Goal: Understand process/instructions: Learn how to perform a task or action

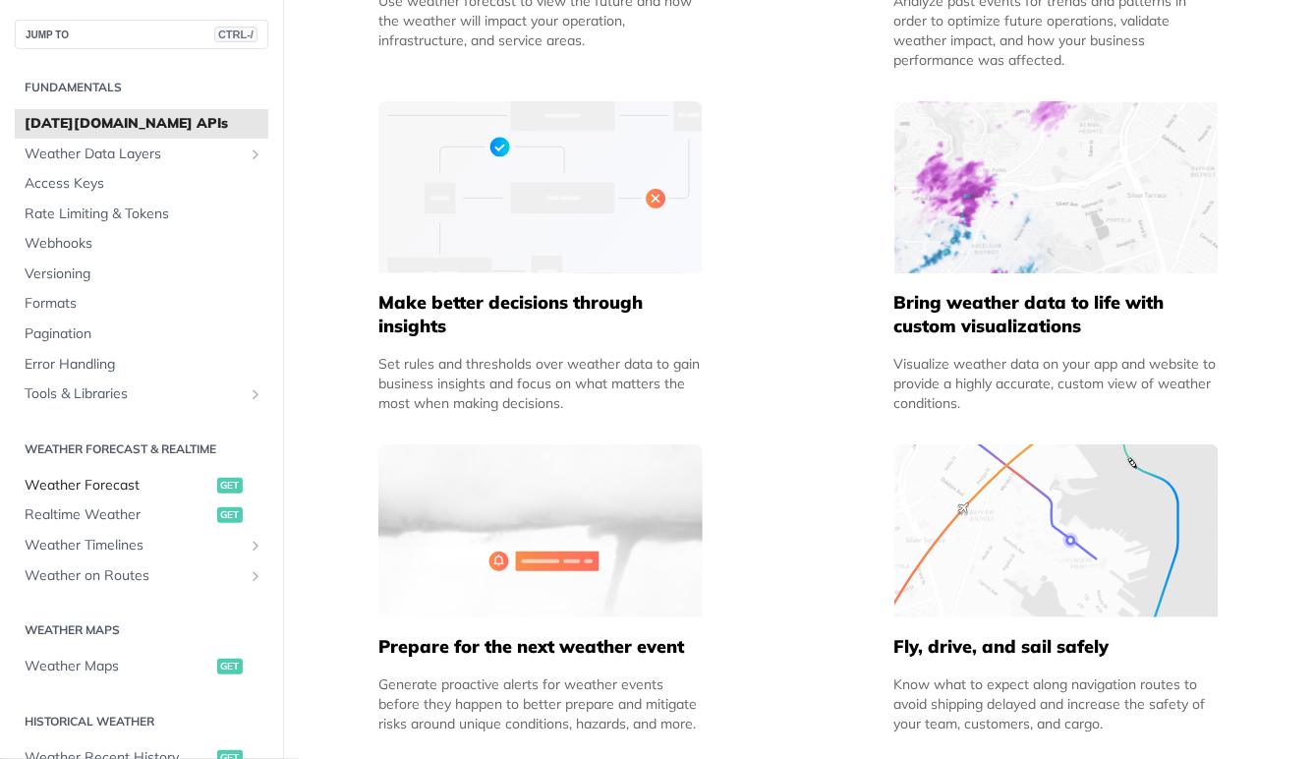
scroll to position [1210, 0]
click at [225, 484] on span "get" at bounding box center [230, 486] width 26 height 16
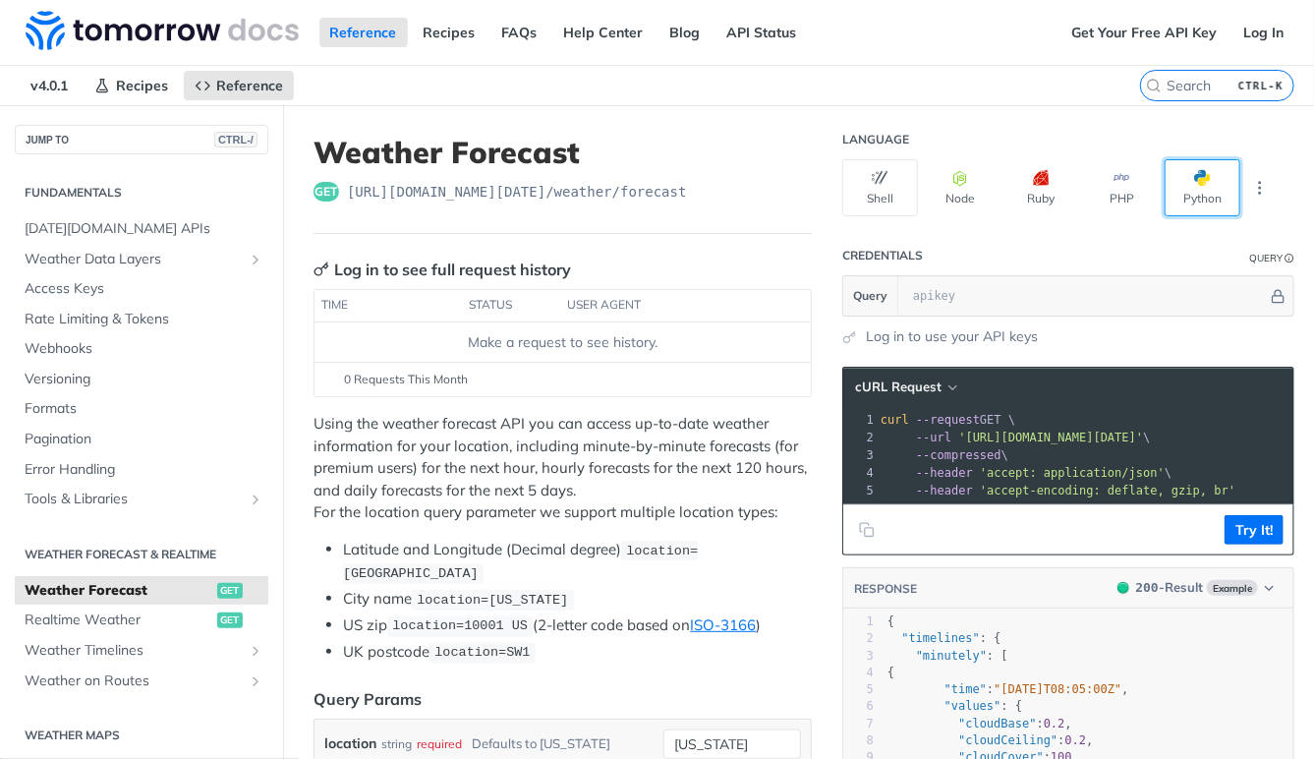
click at [1202, 190] on button "Python" at bounding box center [1203, 187] width 76 height 57
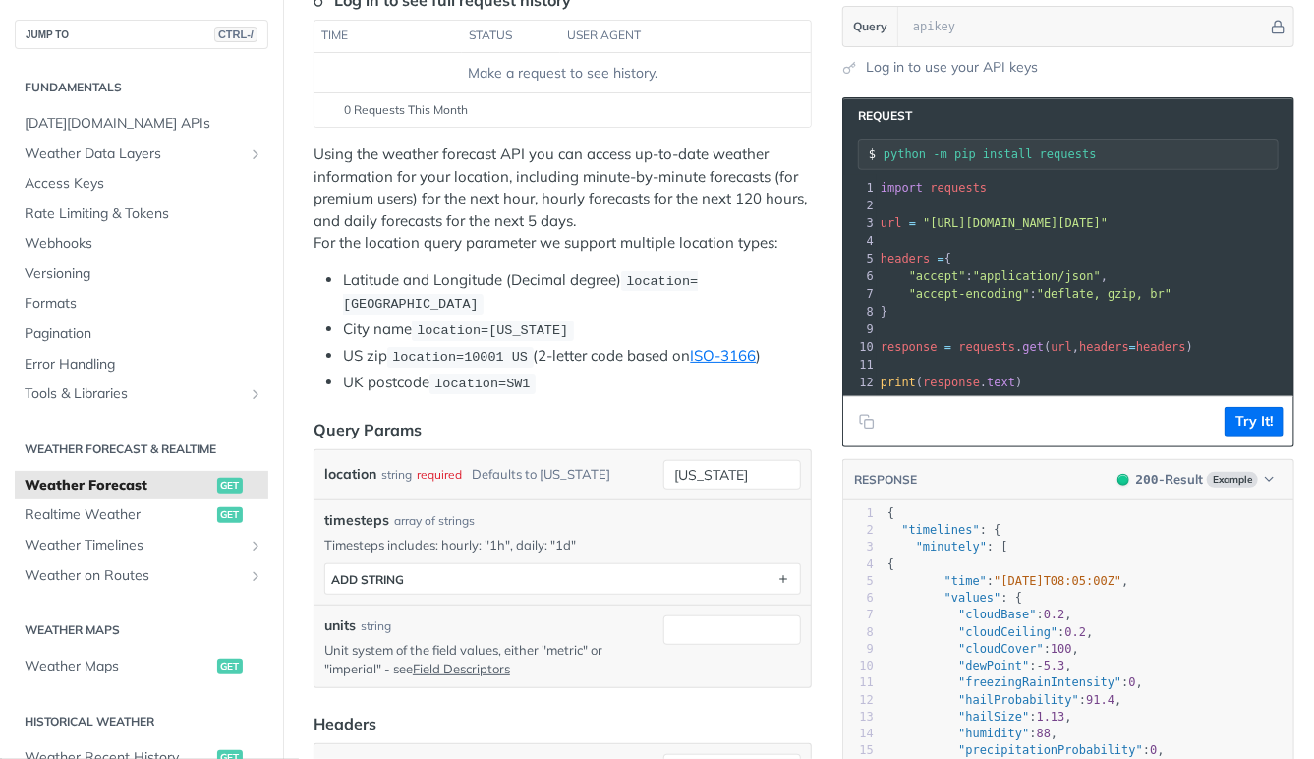
scroll to position [268, 0]
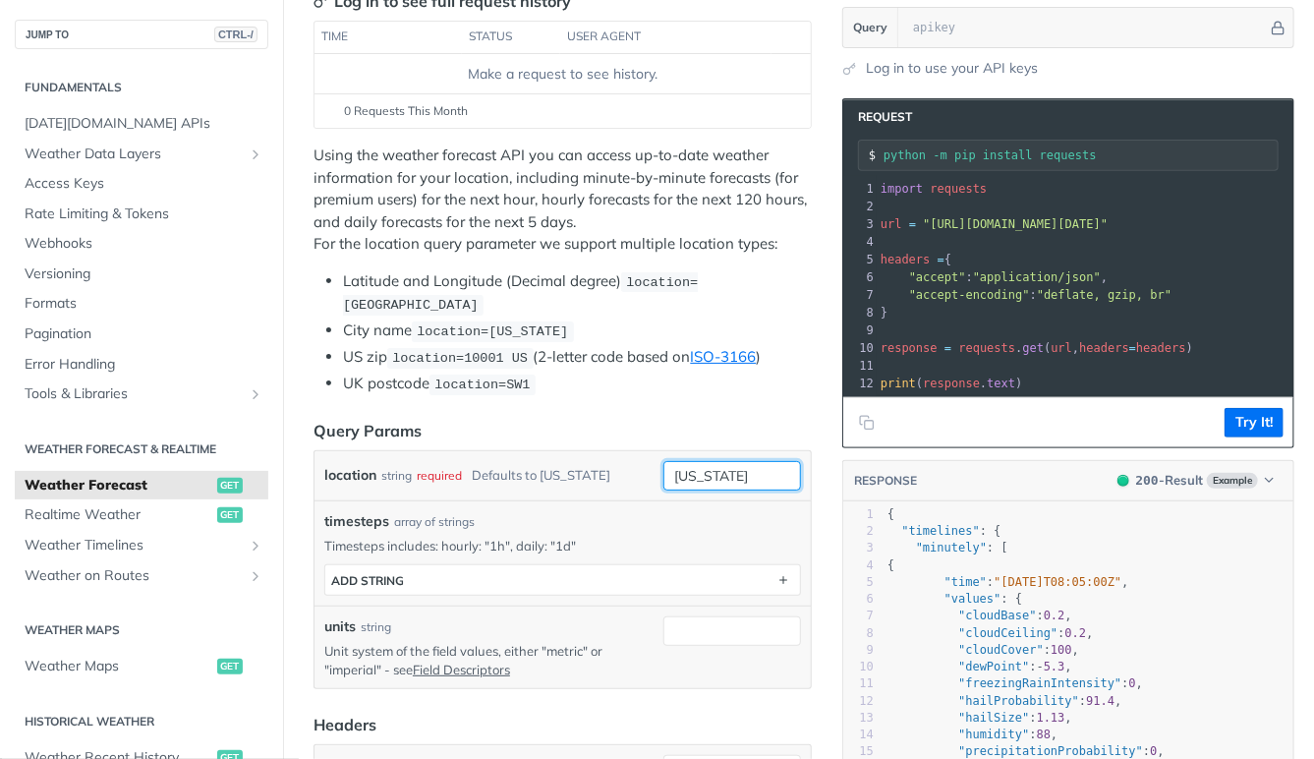
click at [701, 478] on input "[US_STATE]" at bounding box center [732, 475] width 138 height 29
type input "[GEOGRAPHIC_DATA]"
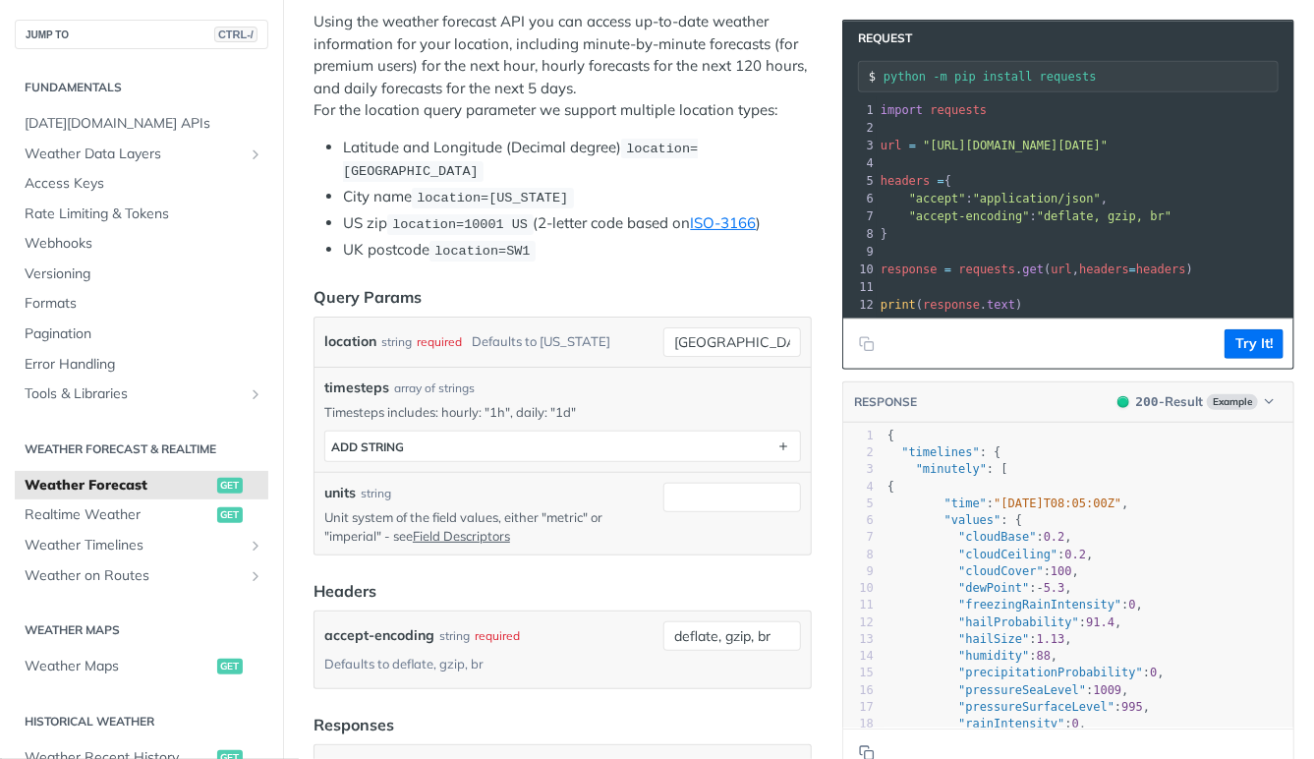
scroll to position [403, 0]
click at [415, 441] on button "ADD string" at bounding box center [562, 444] width 475 height 29
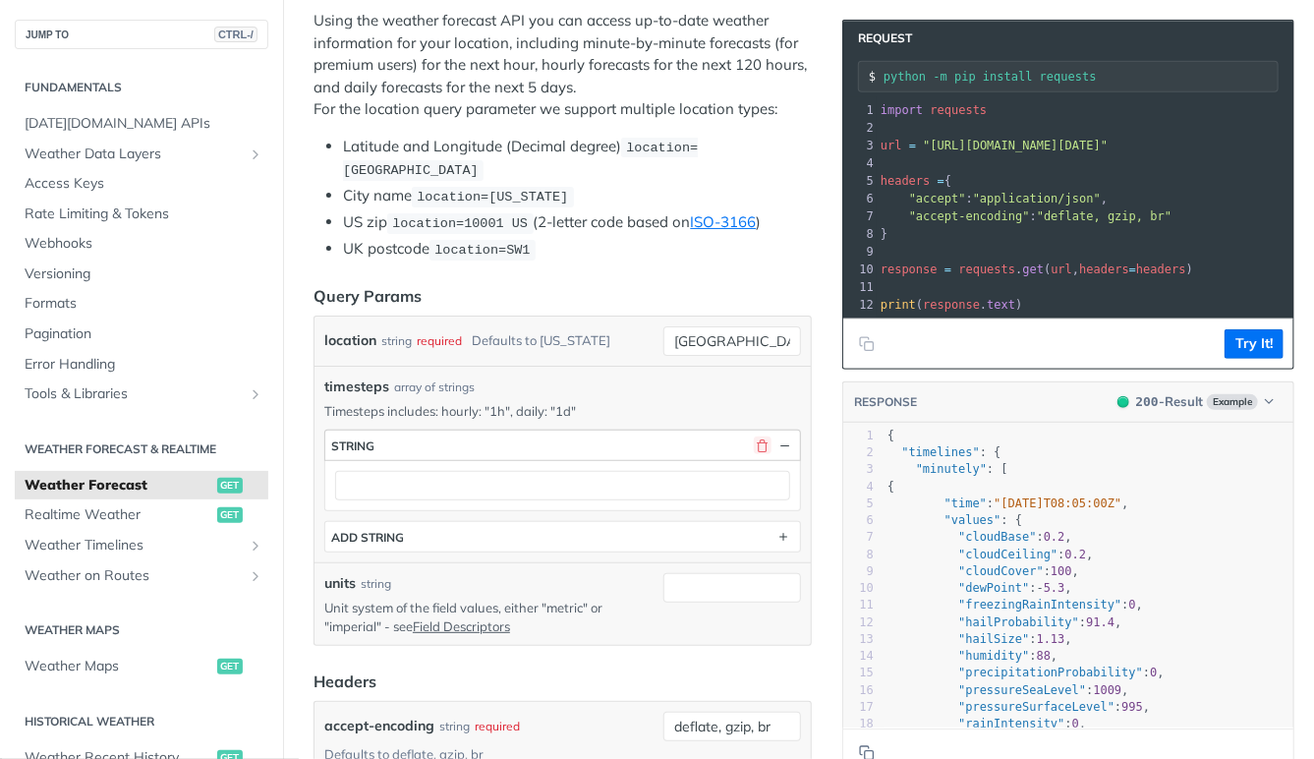
click at [765, 446] on button "button" at bounding box center [763, 445] width 18 height 18
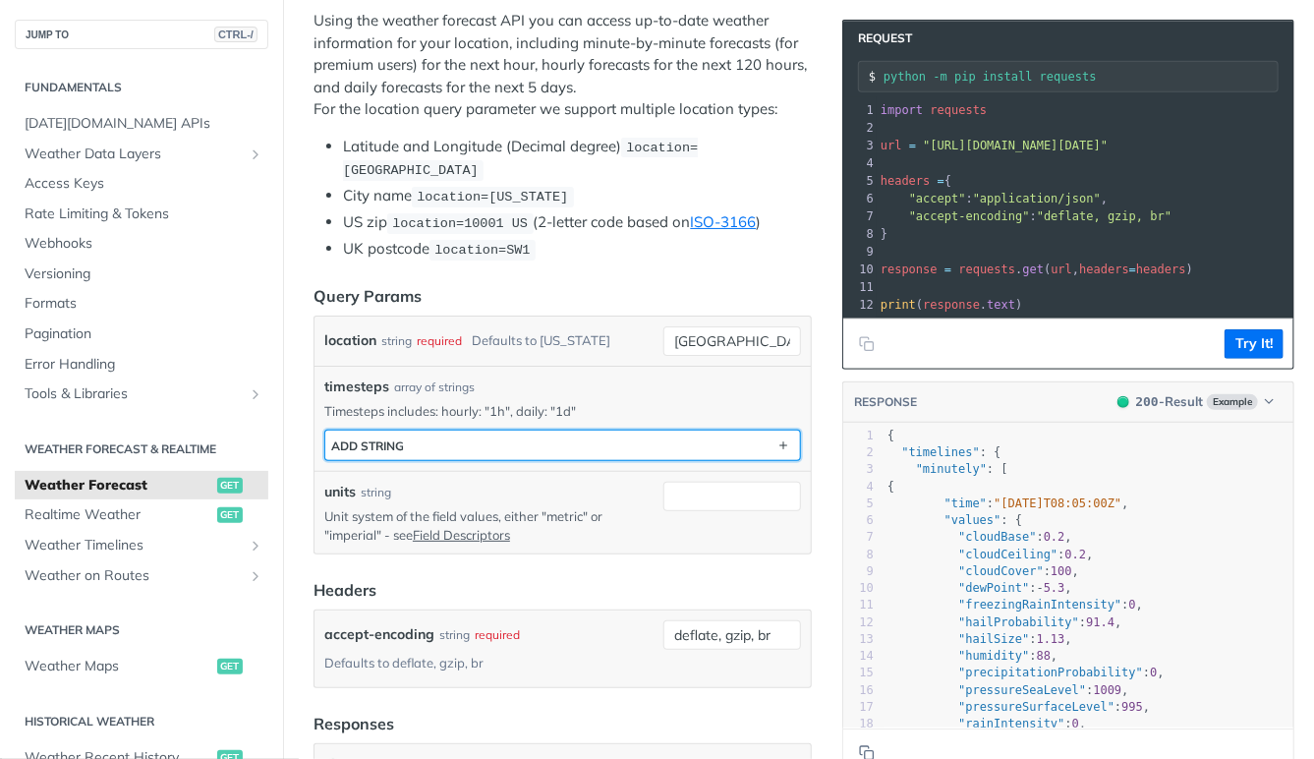
click at [586, 444] on button "ADD string" at bounding box center [562, 444] width 475 height 29
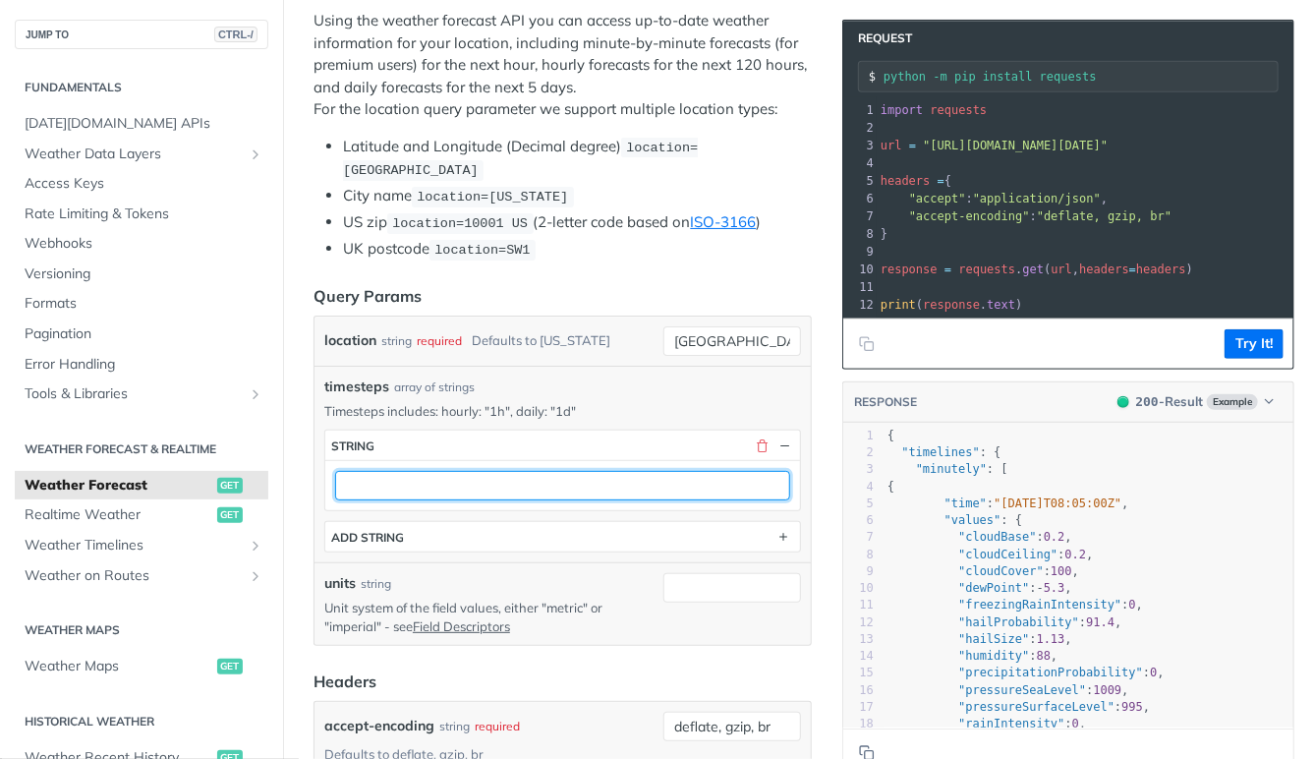
click at [552, 486] on input "text" at bounding box center [562, 485] width 455 height 29
type input "1d"
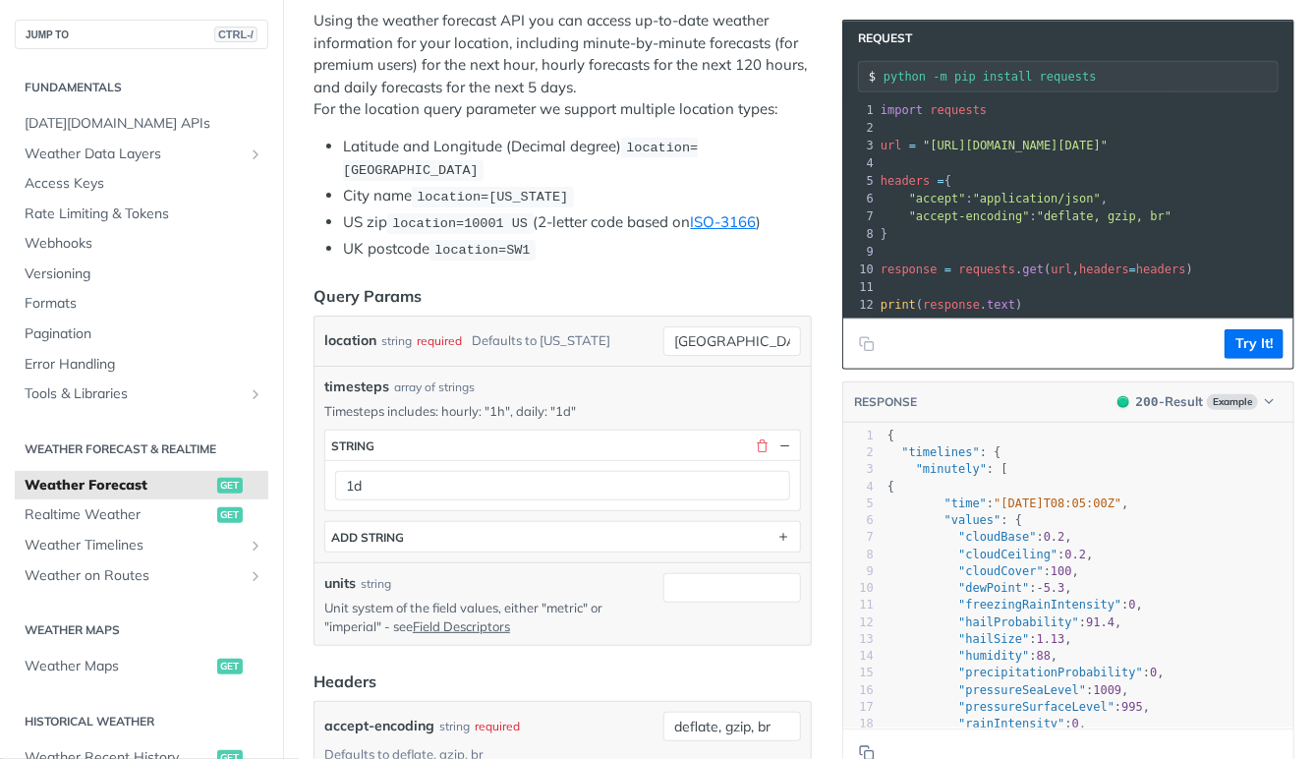
click at [654, 405] on p "Timesteps includes: hourly: "1h", daily: "1d"" at bounding box center [562, 411] width 477 height 18
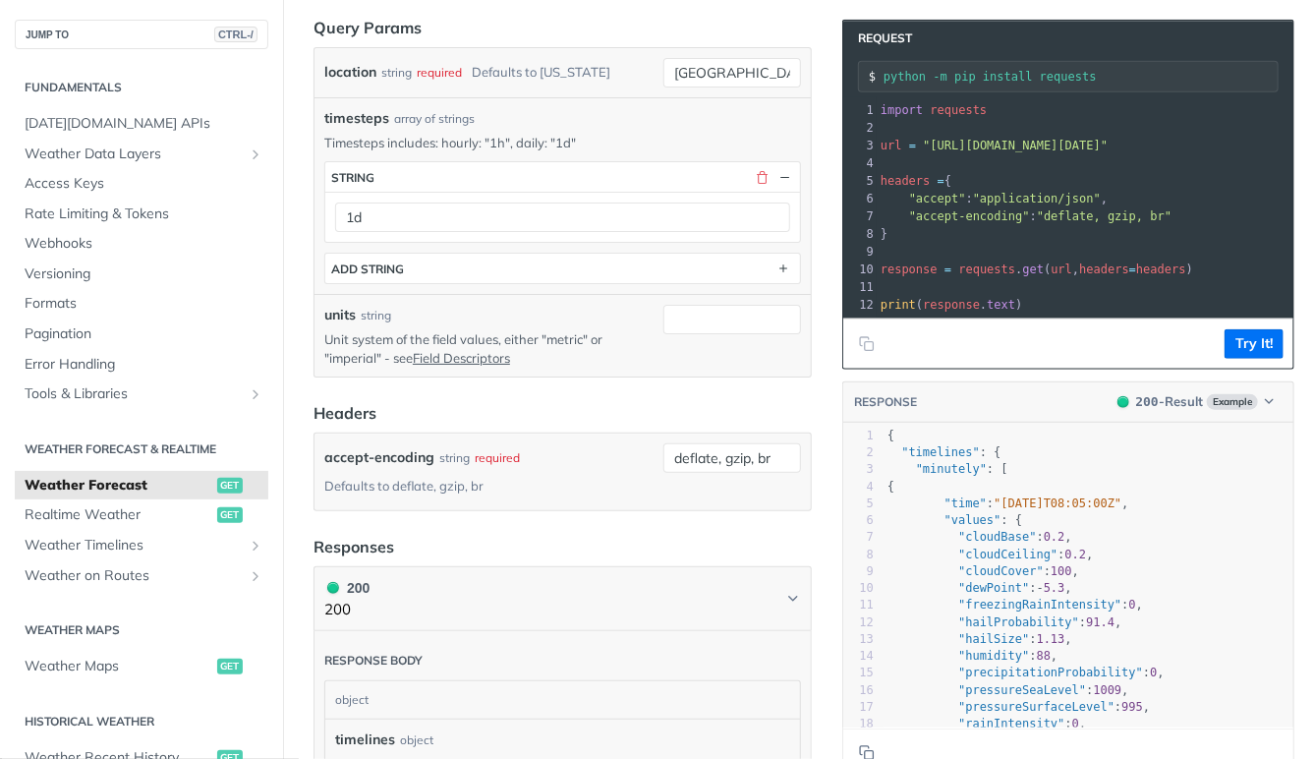
scroll to position [672, 0]
click at [700, 323] on input "units" at bounding box center [732, 318] width 138 height 29
type input "M"
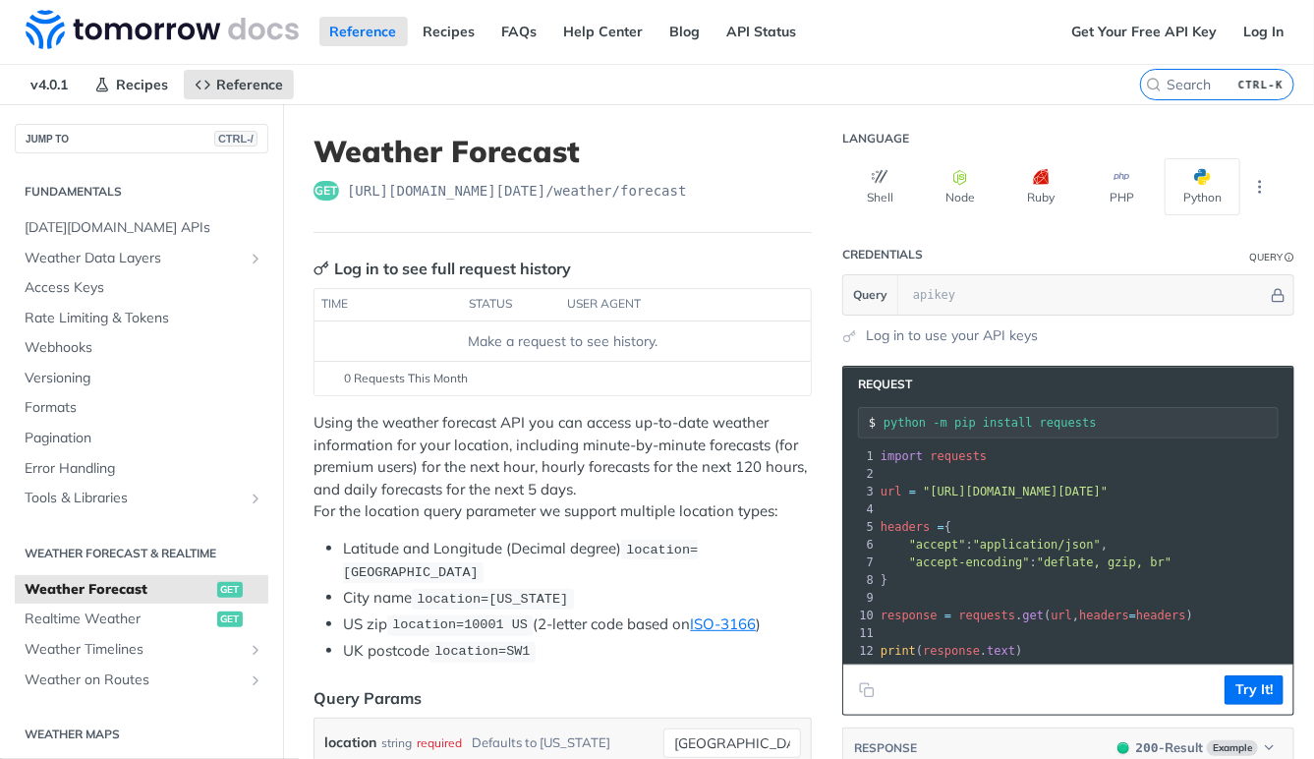
scroll to position [0, 0]
type input "metric"
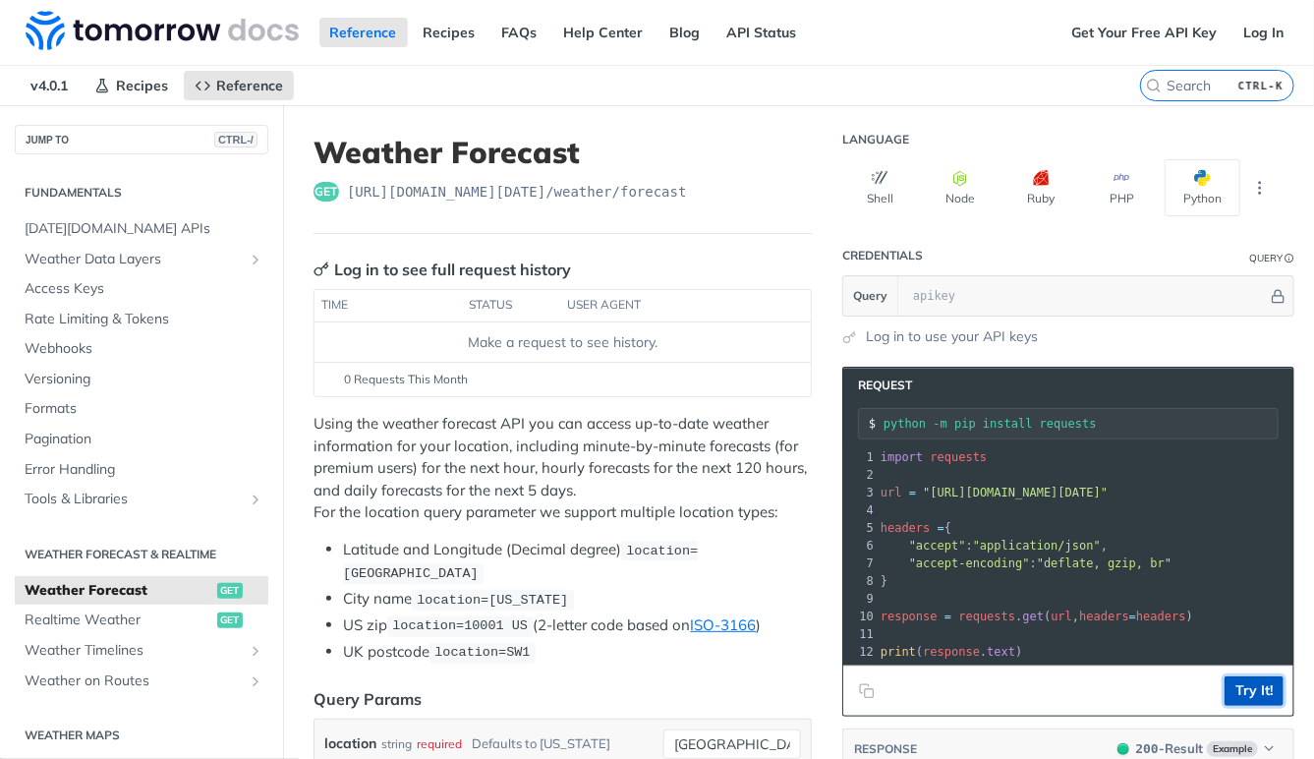
click at [1278, 688] on button "Try It!" at bounding box center [1254, 690] width 59 height 29
click at [635, 506] on p "Using the weather forecast API you can access up-to-date weather information fo…" at bounding box center [562, 468] width 498 height 111
click at [905, 335] on link "Log in to use your API keys" at bounding box center [952, 336] width 172 height 21
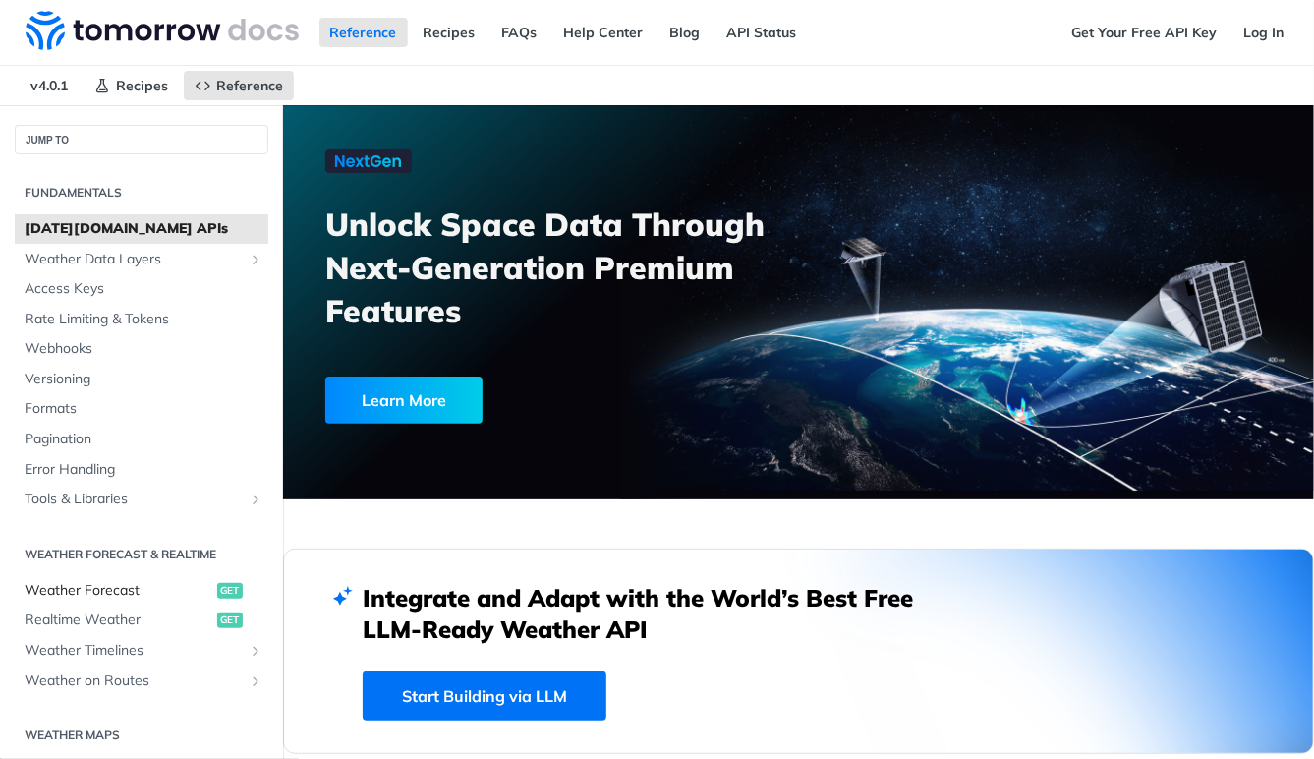
click at [129, 595] on span "Weather Forecast" at bounding box center [119, 591] width 188 height 20
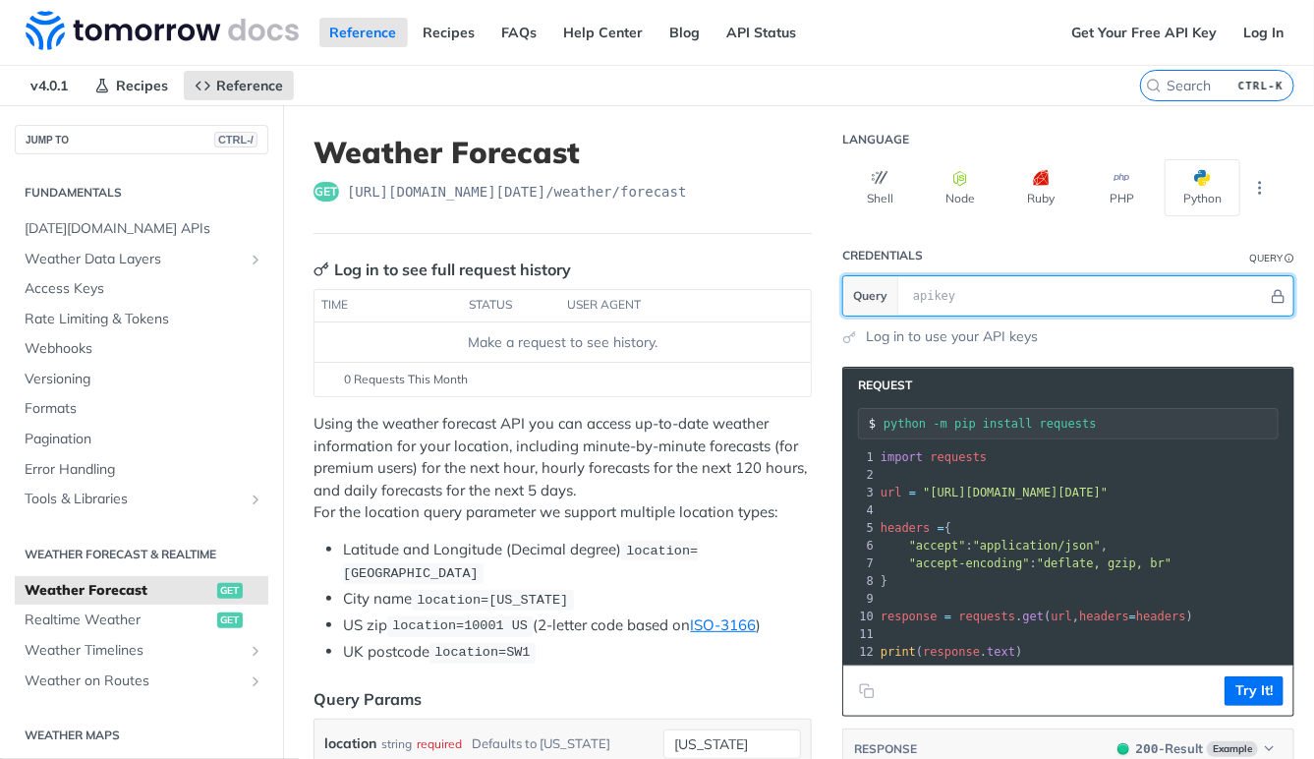
click at [1041, 299] on input "text" at bounding box center [1085, 295] width 365 height 39
paste input "vRxHQpZWk6ilVEBjei7aUwWSv7IqvMg4"
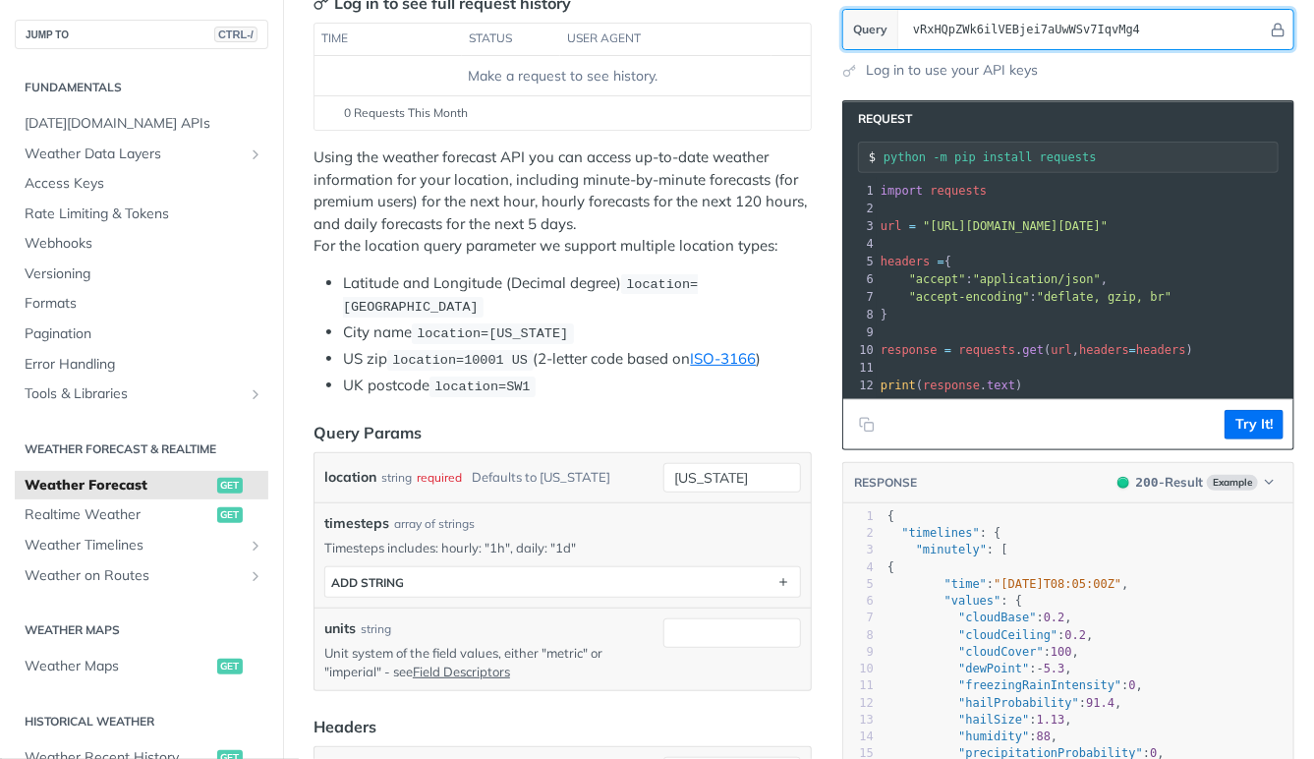
scroll to position [268, 0]
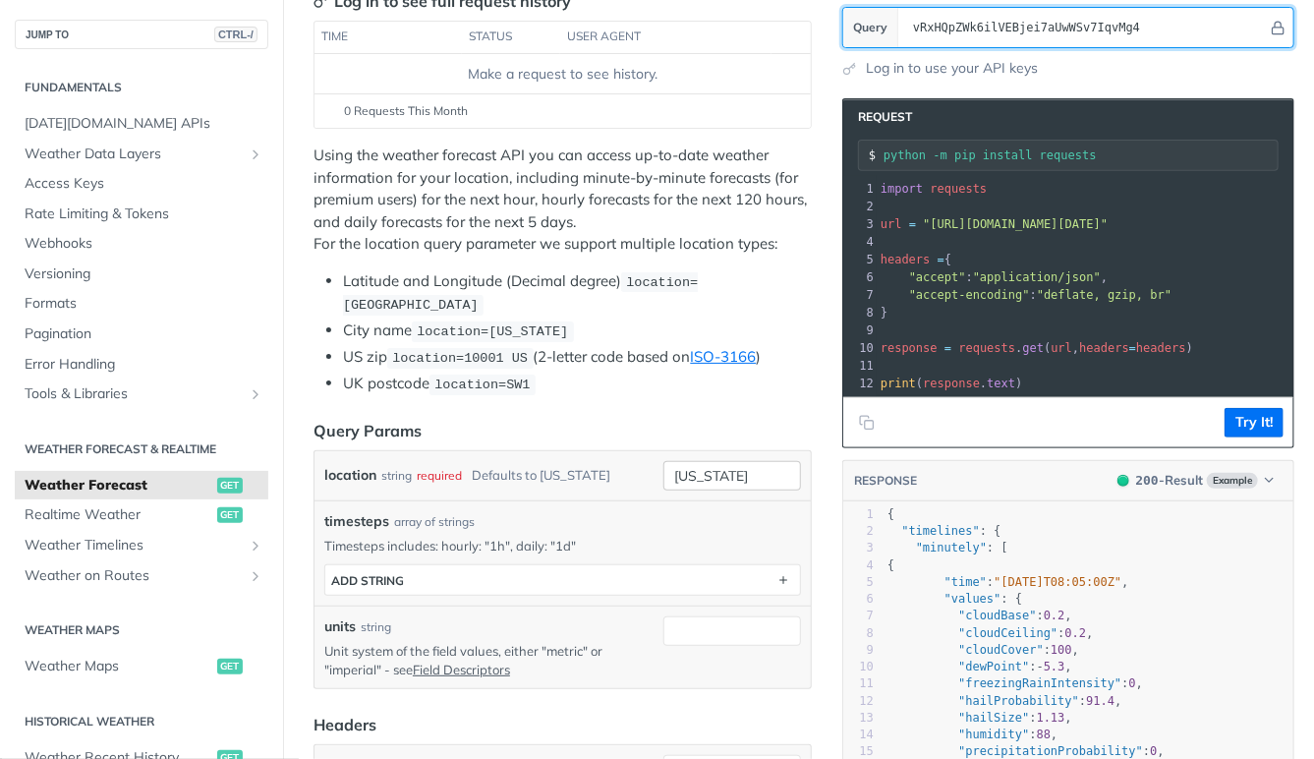
type input "vRxHQpZWk6ilVEBjei7aUwWSv7IqvMg4"
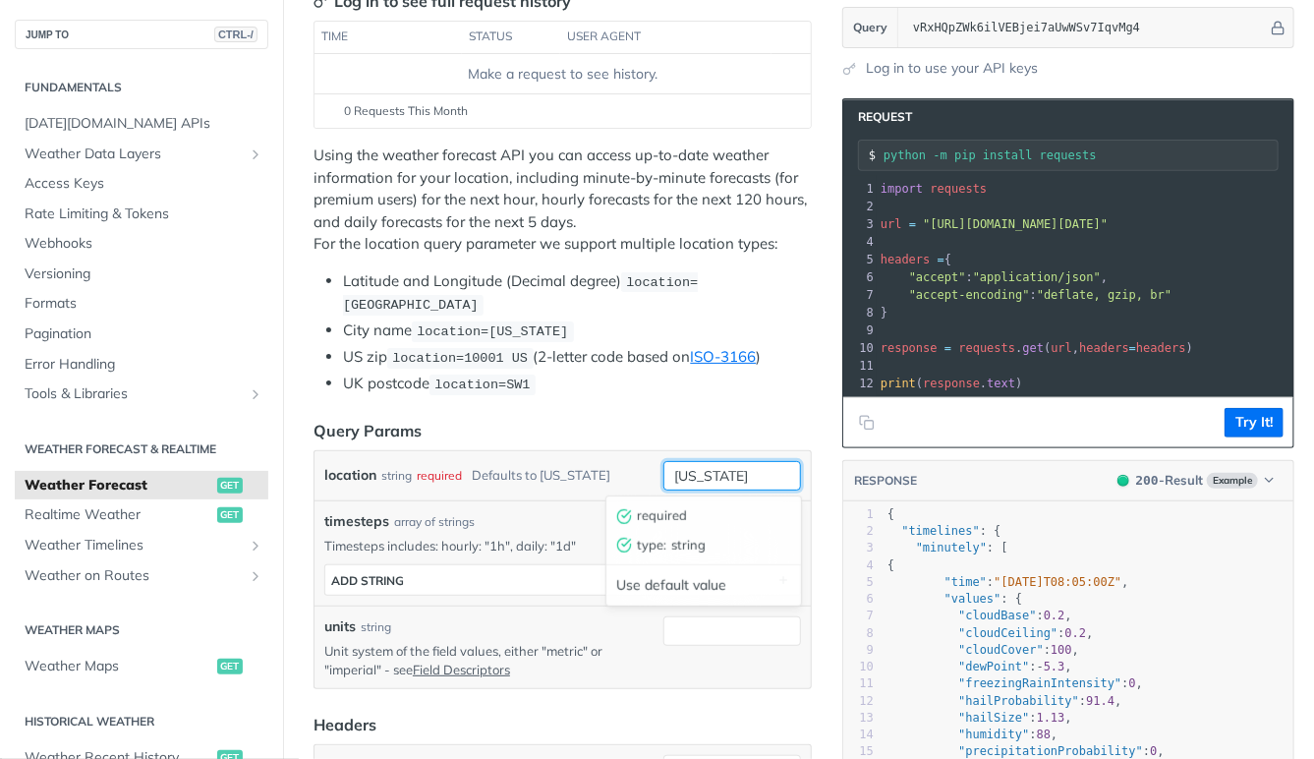
click at [724, 484] on input "[US_STATE]" at bounding box center [732, 475] width 138 height 29
type input "[GEOGRAPHIC_DATA]"
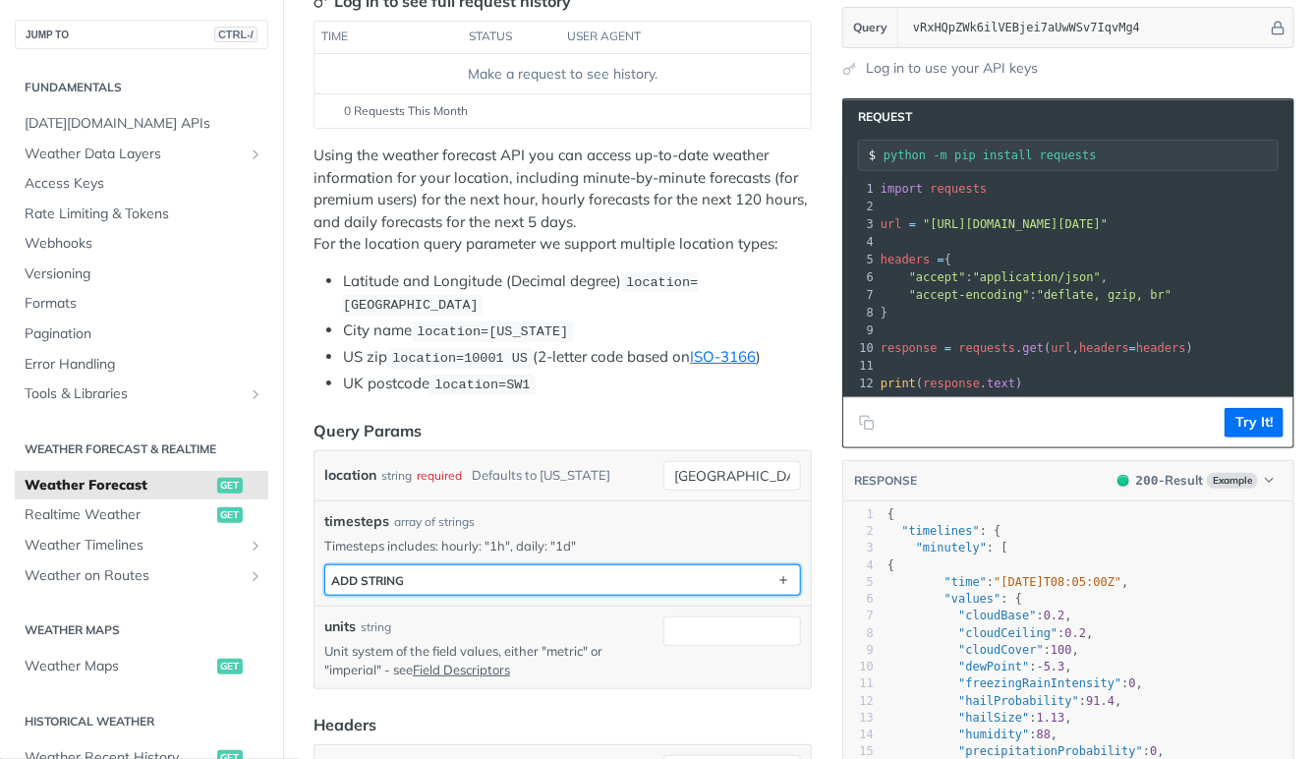
click at [484, 585] on button "ADD string" at bounding box center [562, 579] width 475 height 29
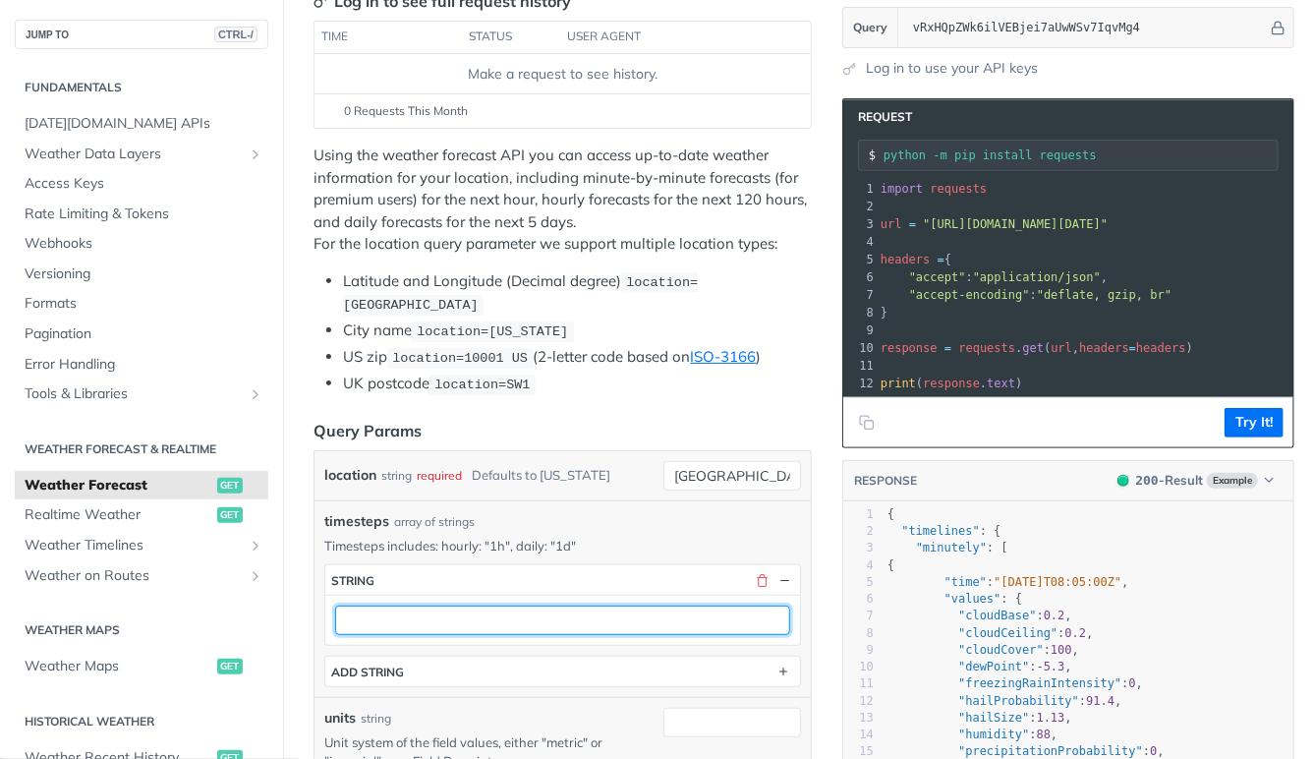
click at [444, 624] on input "text" at bounding box center [562, 619] width 455 height 29
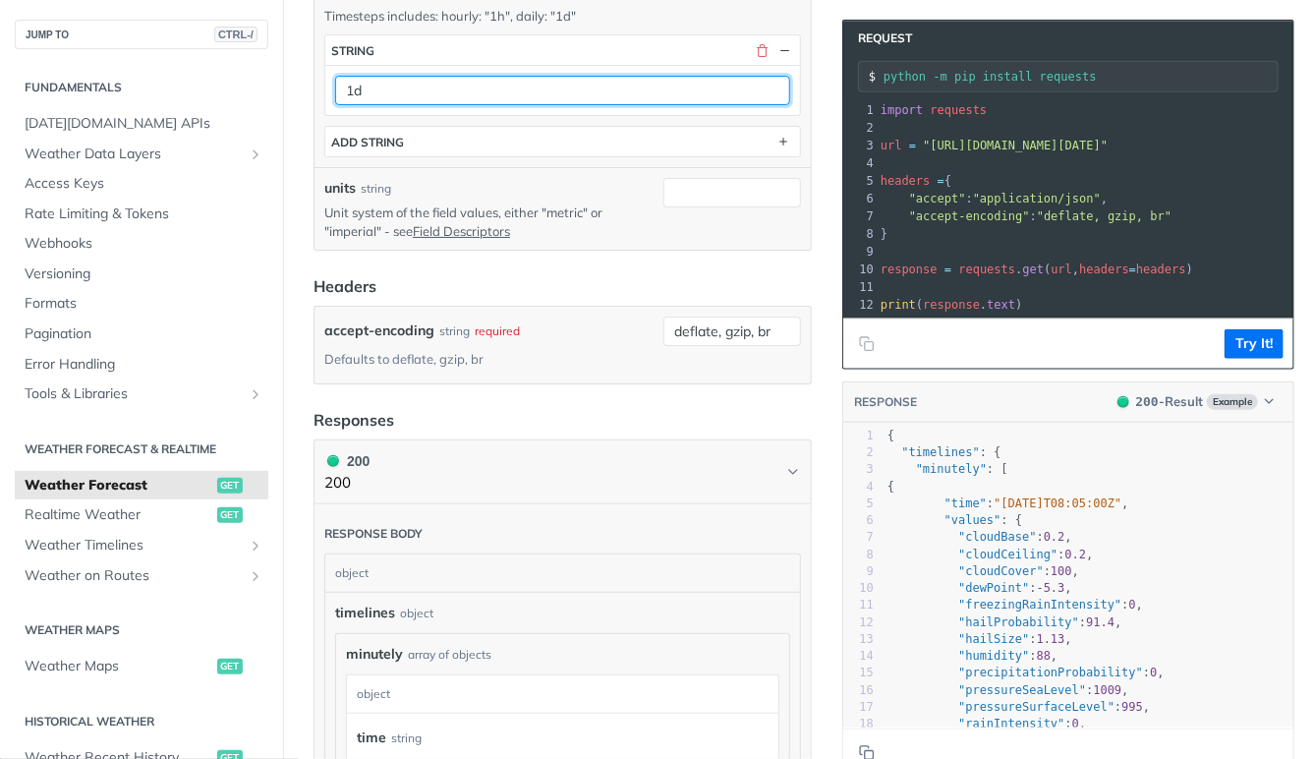
scroll to position [806, 0]
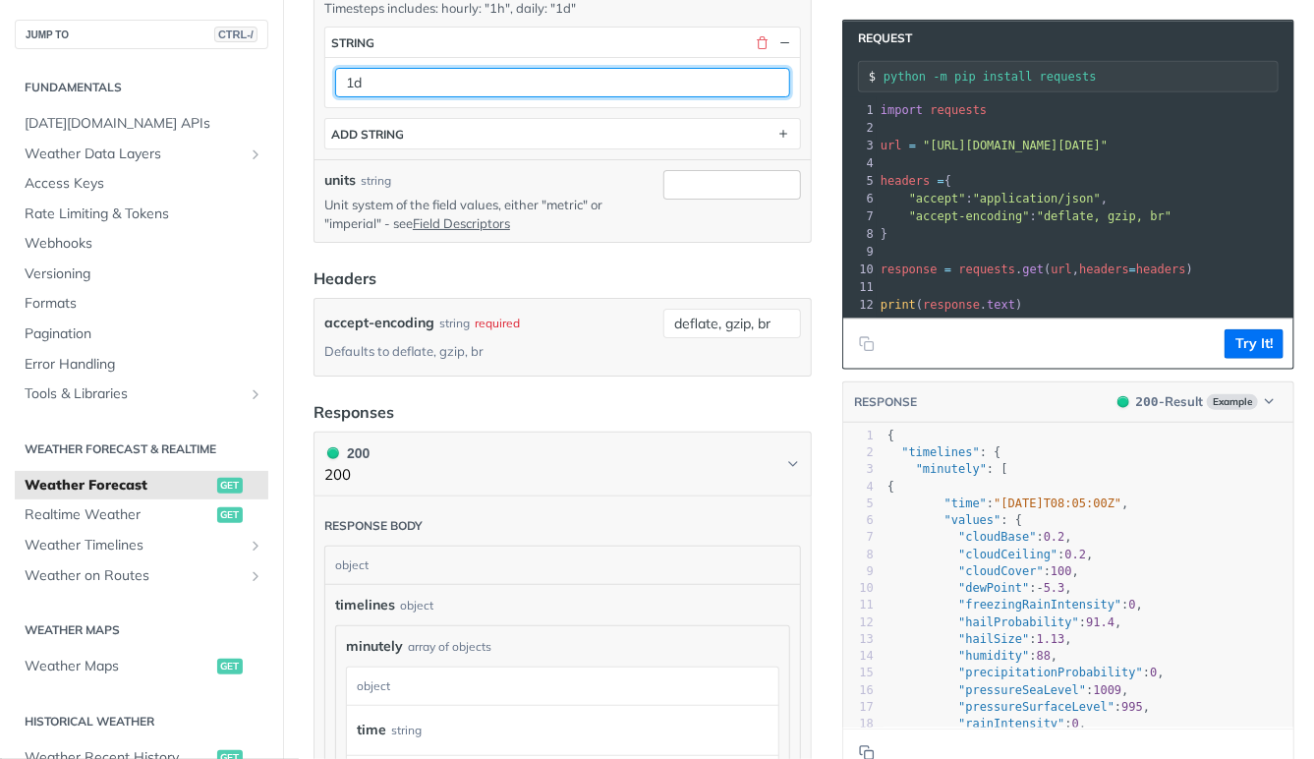
type input "1d"
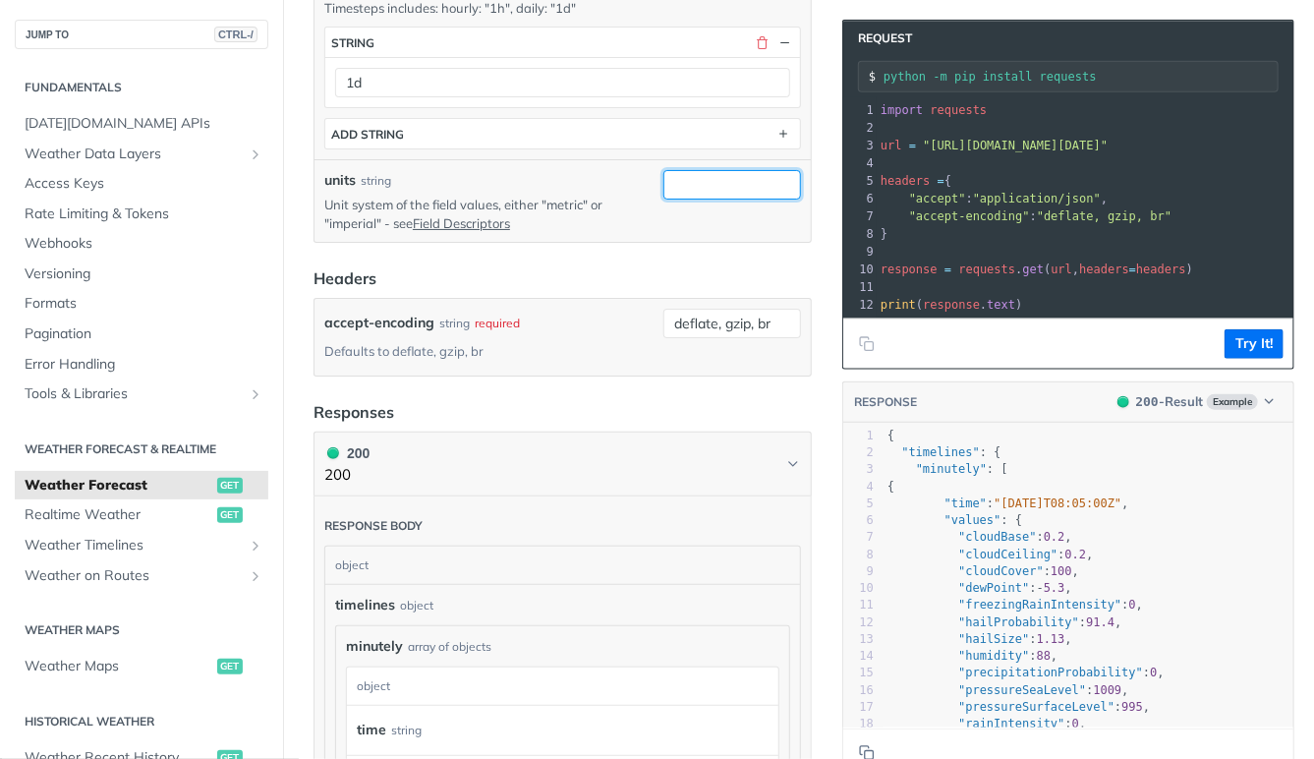
click at [671, 190] on input "units" at bounding box center [732, 184] width 138 height 29
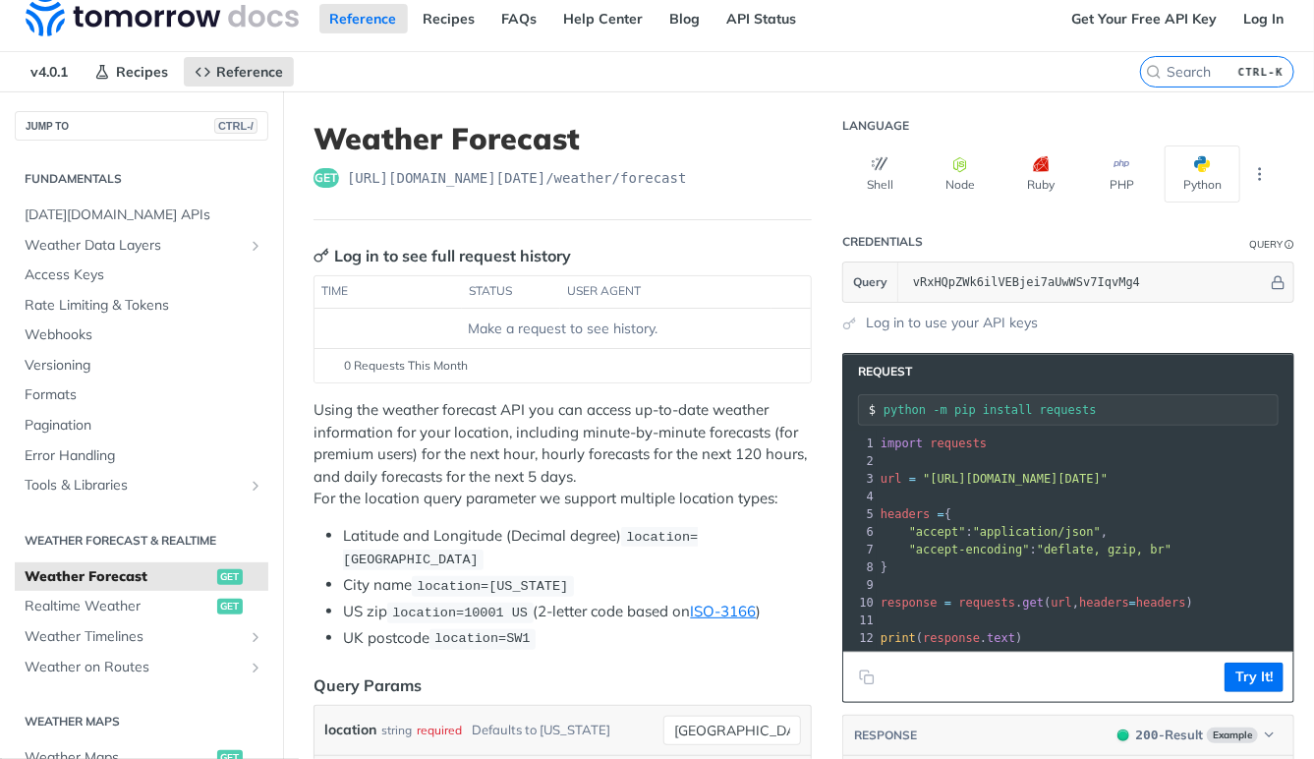
scroll to position [13, 0]
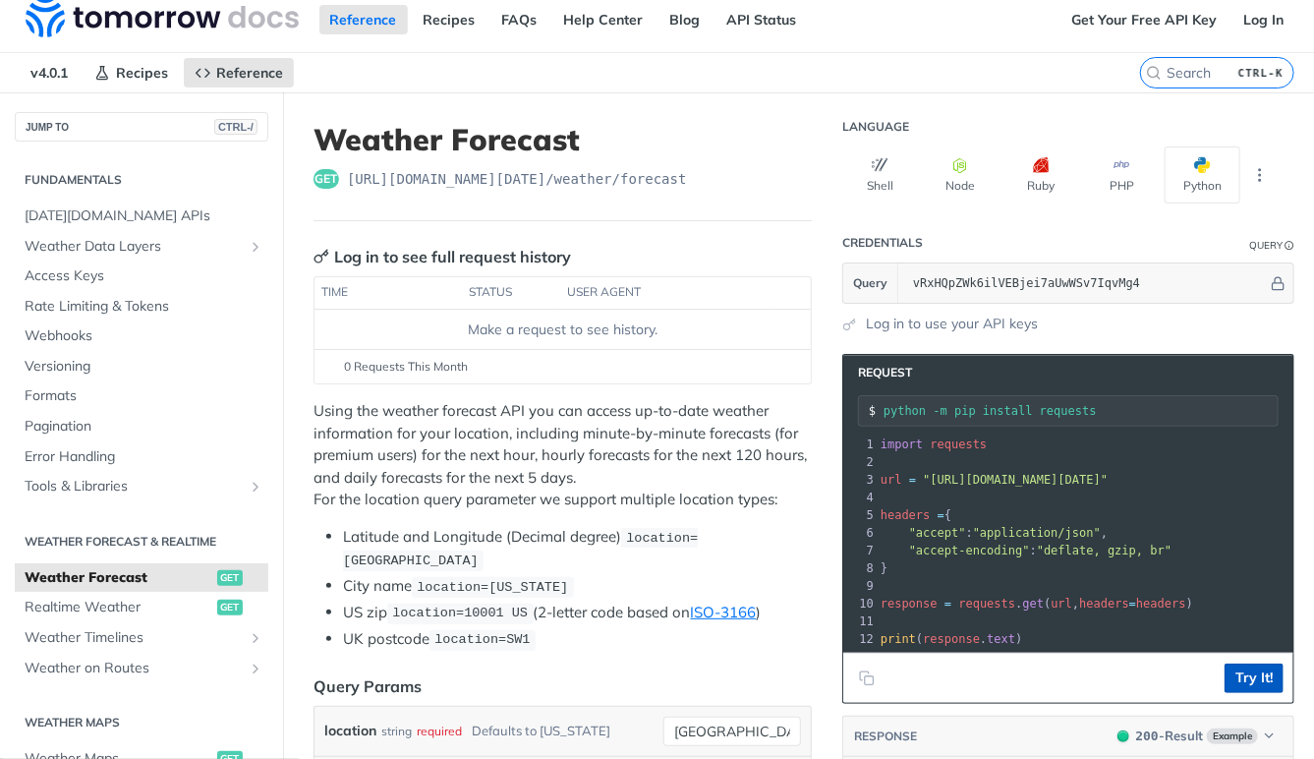
type input "metric"
click at [1243, 667] on button "Try It!" at bounding box center [1254, 677] width 59 height 29
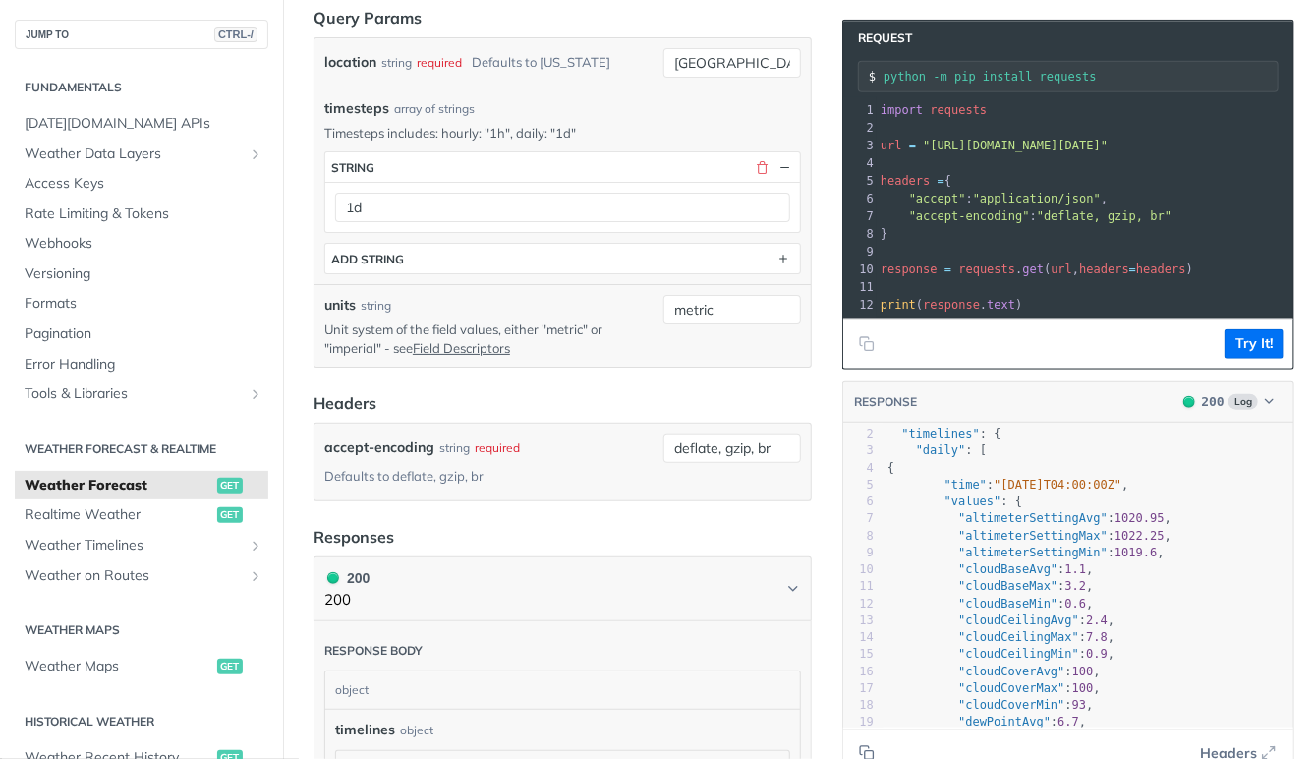
scroll to position [1, 0]
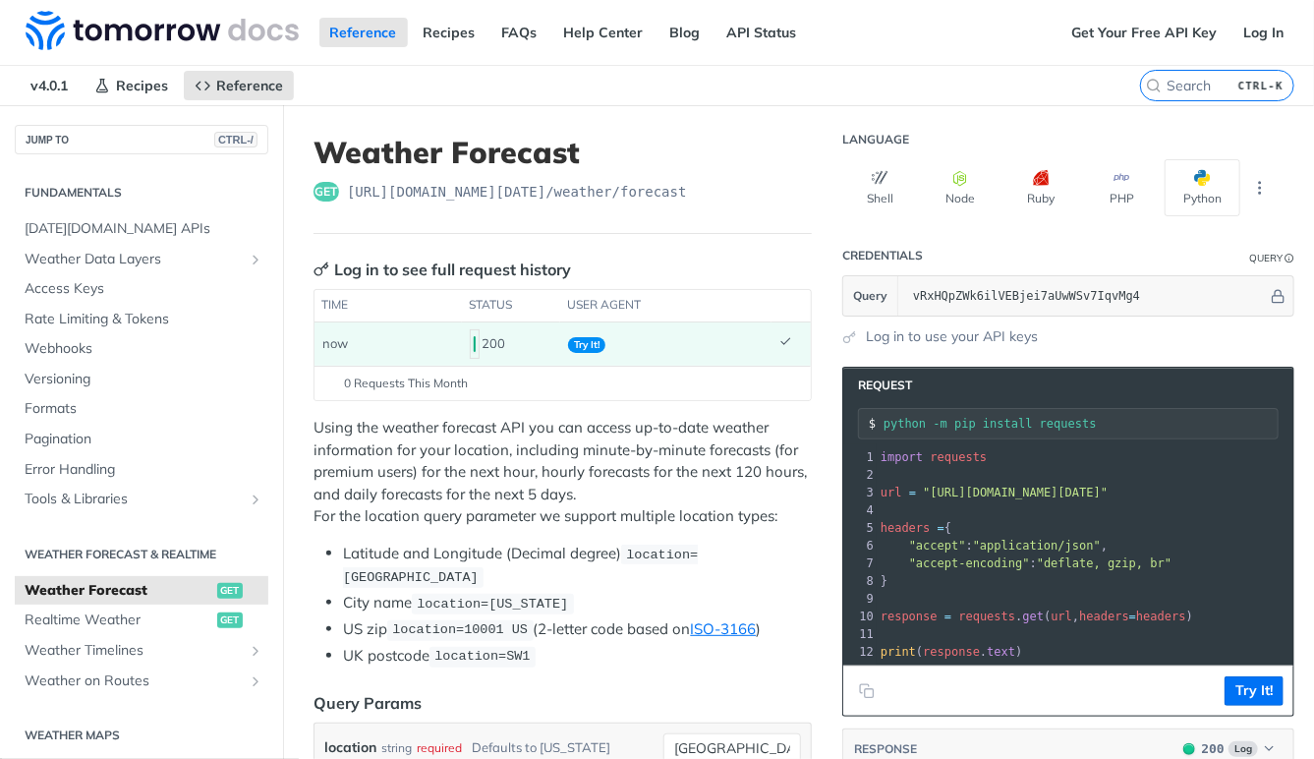
drag, startPoint x: 871, startPoint y: 423, endPoint x: 920, endPoint y: 426, distance: 49.2
click at [937, 423] on div "python -m pip install requests" at bounding box center [1068, 423] width 421 height 31
drag, startPoint x: 883, startPoint y: 420, endPoint x: 1111, endPoint y: 447, distance: 229.7
click at [1125, 420] on input "python -m pip install requests" at bounding box center [1080, 424] width 394 height 14
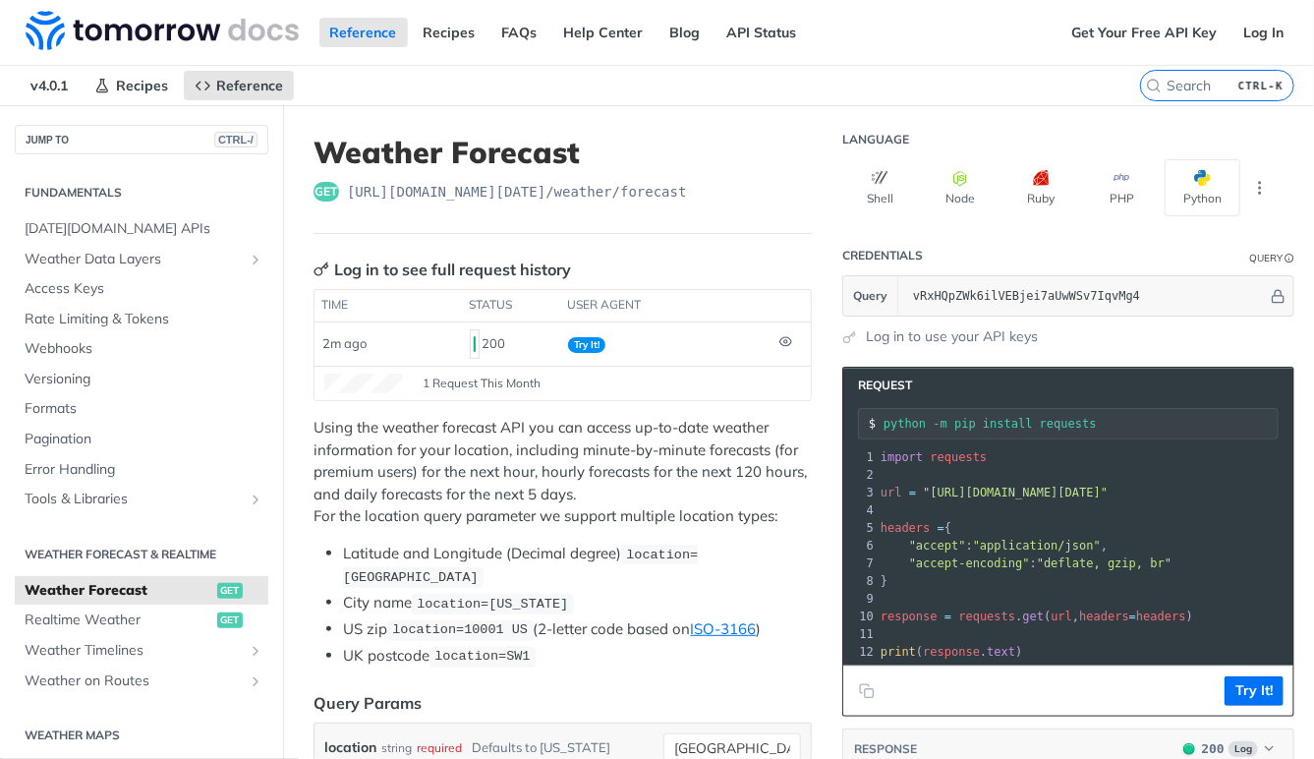
click at [986, 417] on input "python -m pip install requests" at bounding box center [1080, 424] width 394 height 14
drag, startPoint x: 1110, startPoint y: 423, endPoint x: 877, endPoint y: 424, distance: 232.9
click at [883, 424] on input "python -m pip install requests" at bounding box center [1080, 424] width 394 height 14
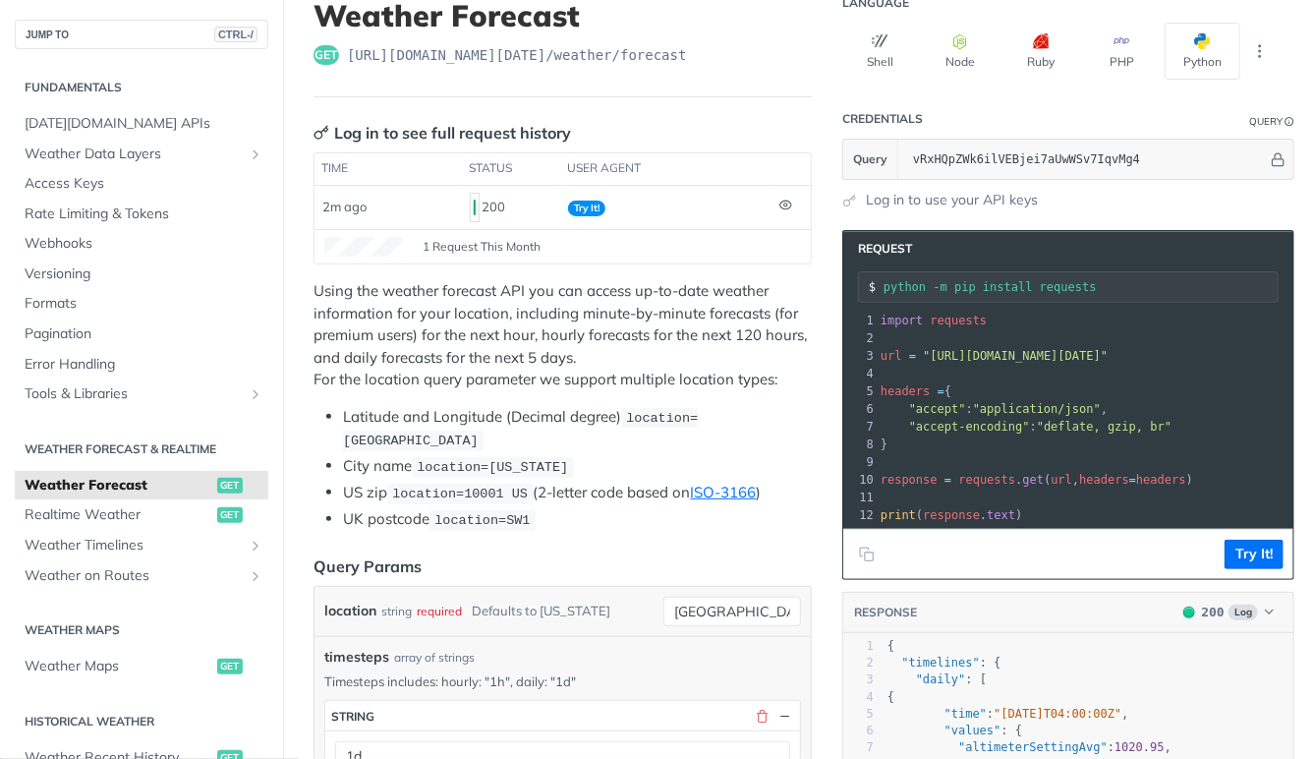
scroll to position [134, 0]
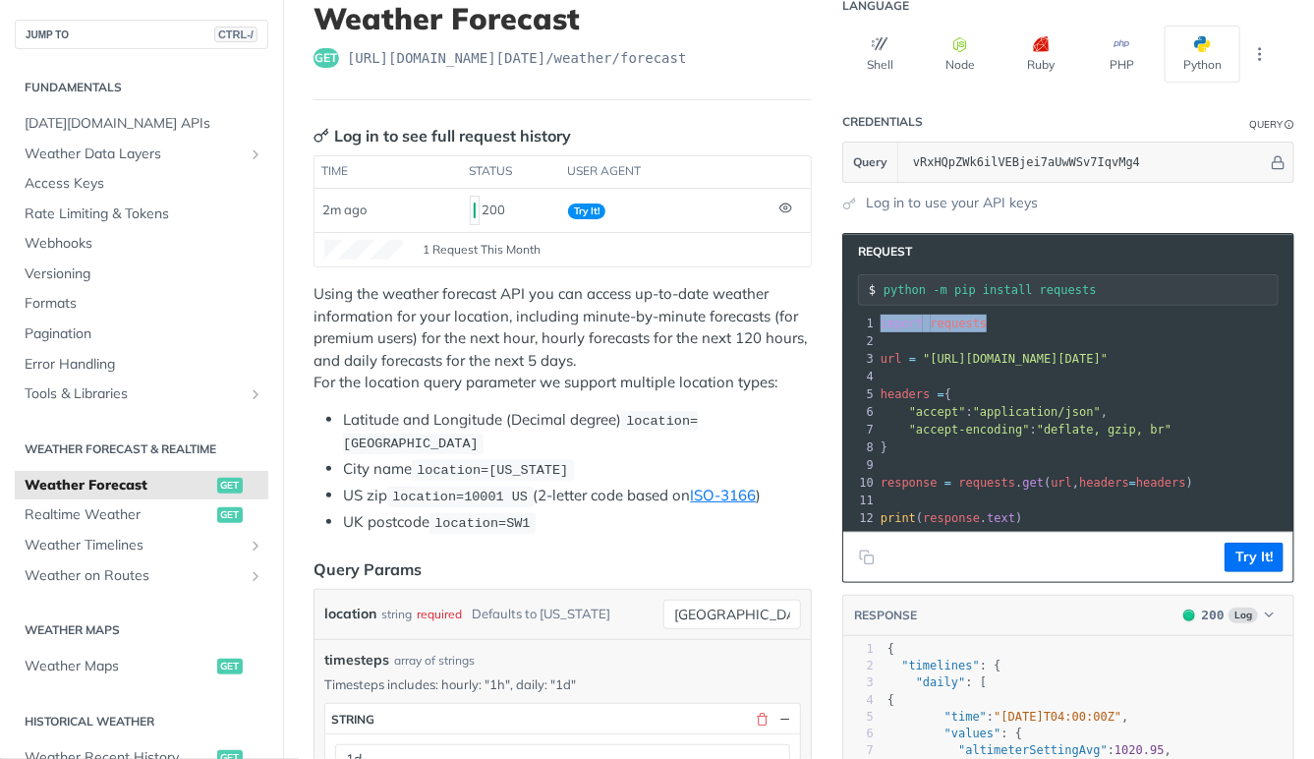
drag, startPoint x: 998, startPoint y: 325, endPoint x: 852, endPoint y: 319, distance: 146.5
copy span "import requests"
click at [881, 322] on span "import" at bounding box center [902, 323] width 42 height 14
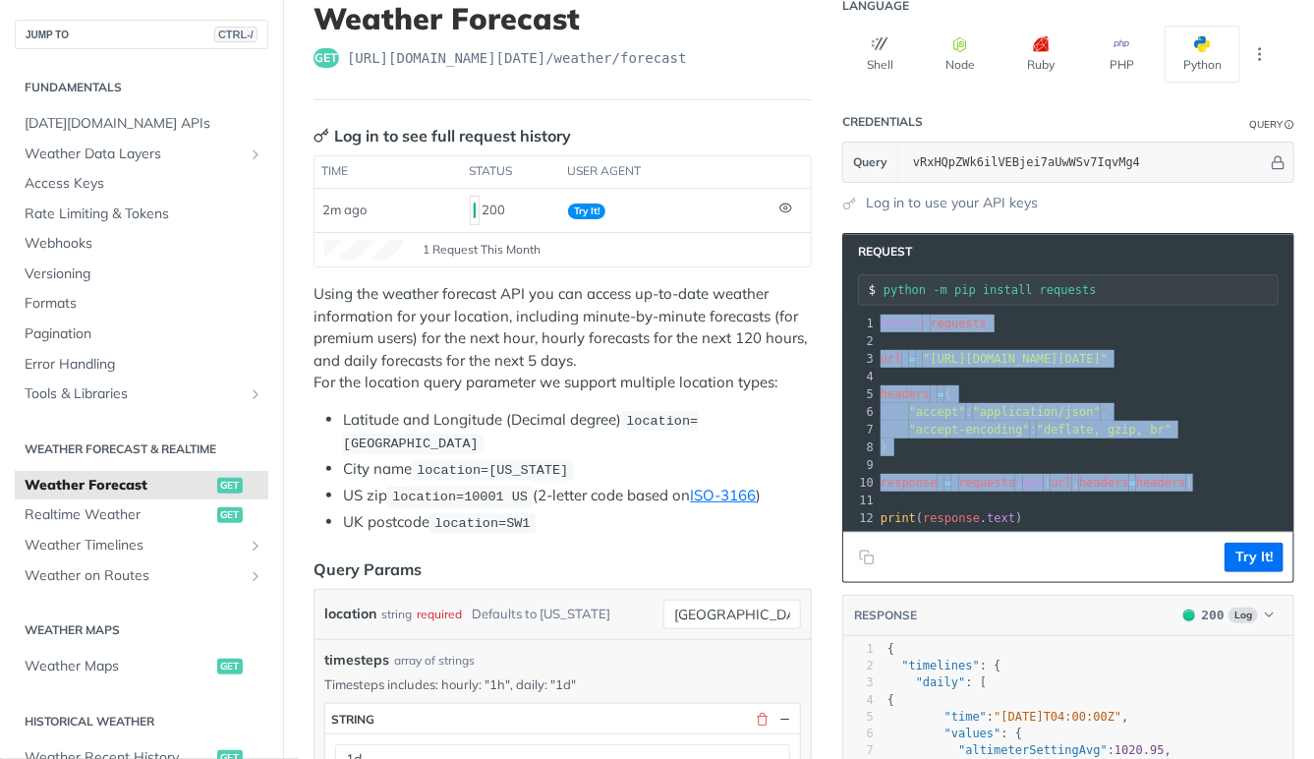
drag, startPoint x: 883, startPoint y: 320, endPoint x: 1230, endPoint y: 477, distance: 381.4
copy div "import requests 2 ​ 3 url = "https://api.tomorrow.io/v4/weather/forecast?locati…"
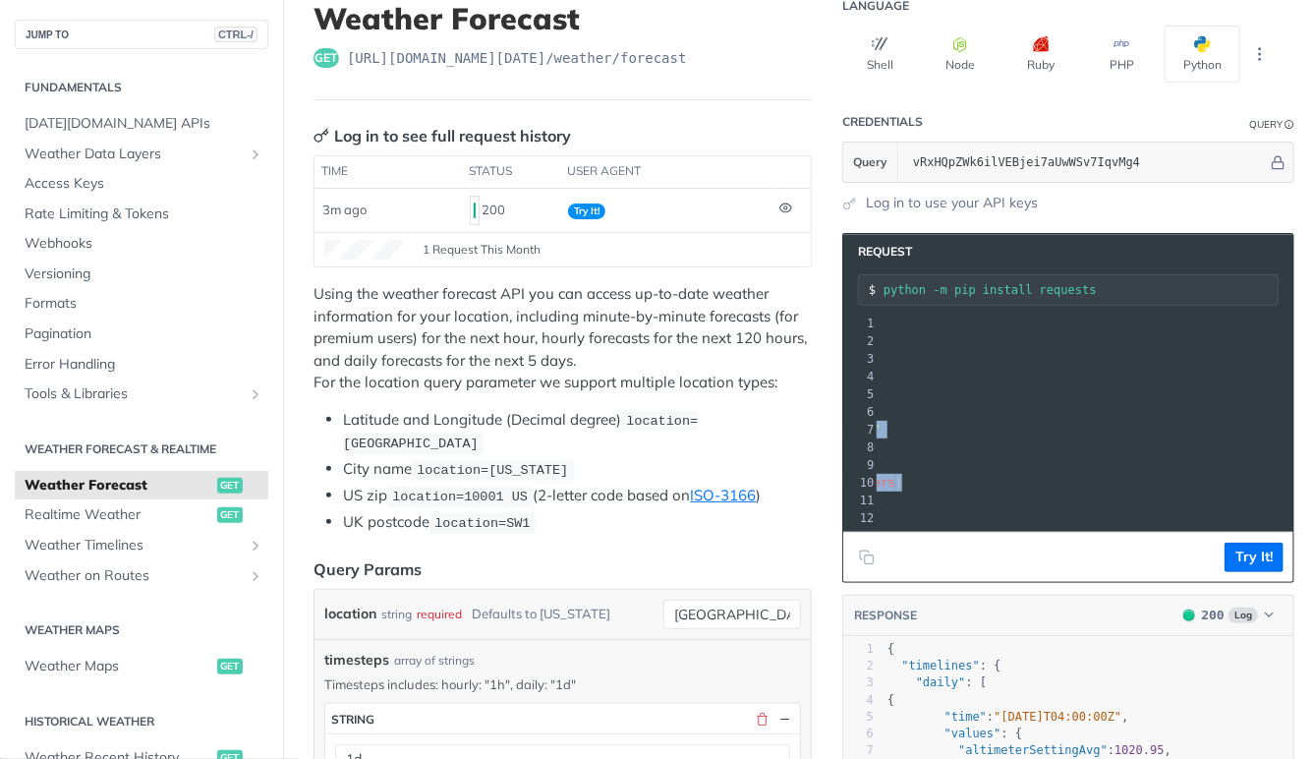
drag, startPoint x: 997, startPoint y: 351, endPoint x: 1301, endPoint y: 349, distance: 303.7
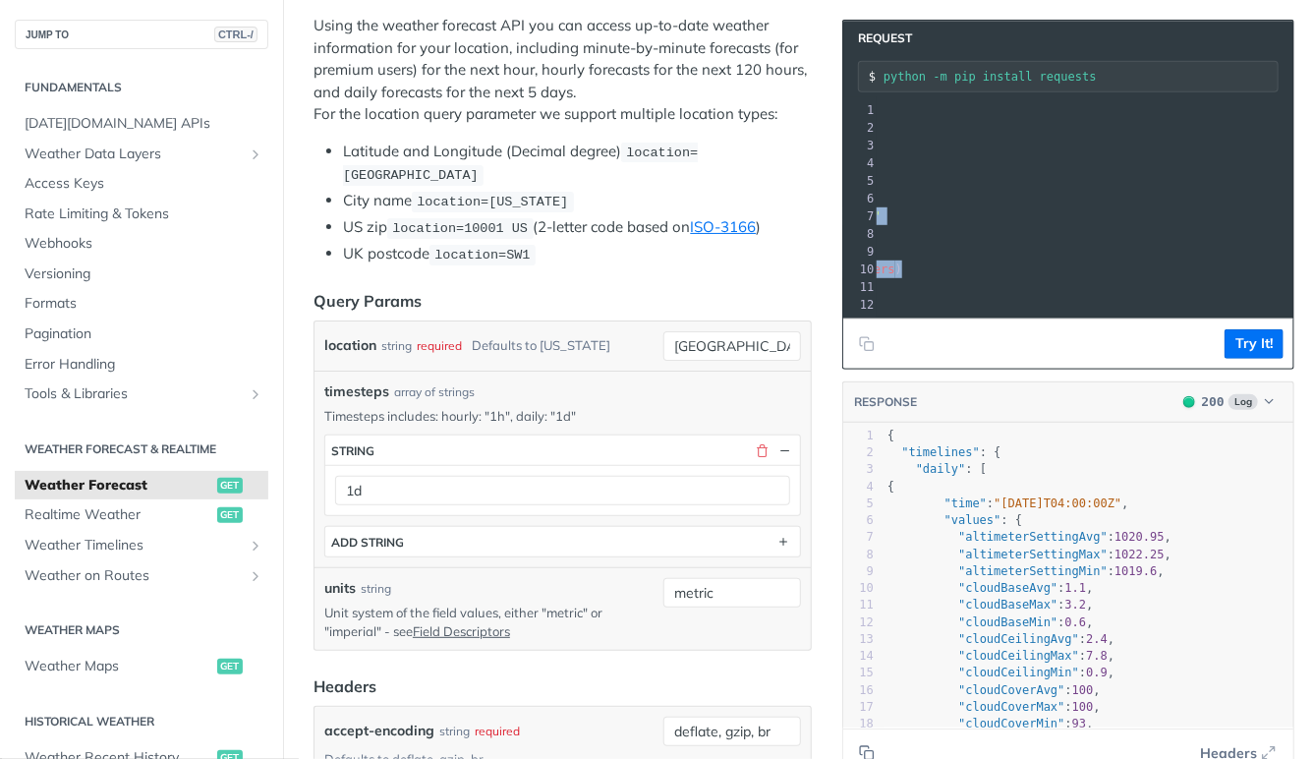
scroll to position [403, 0]
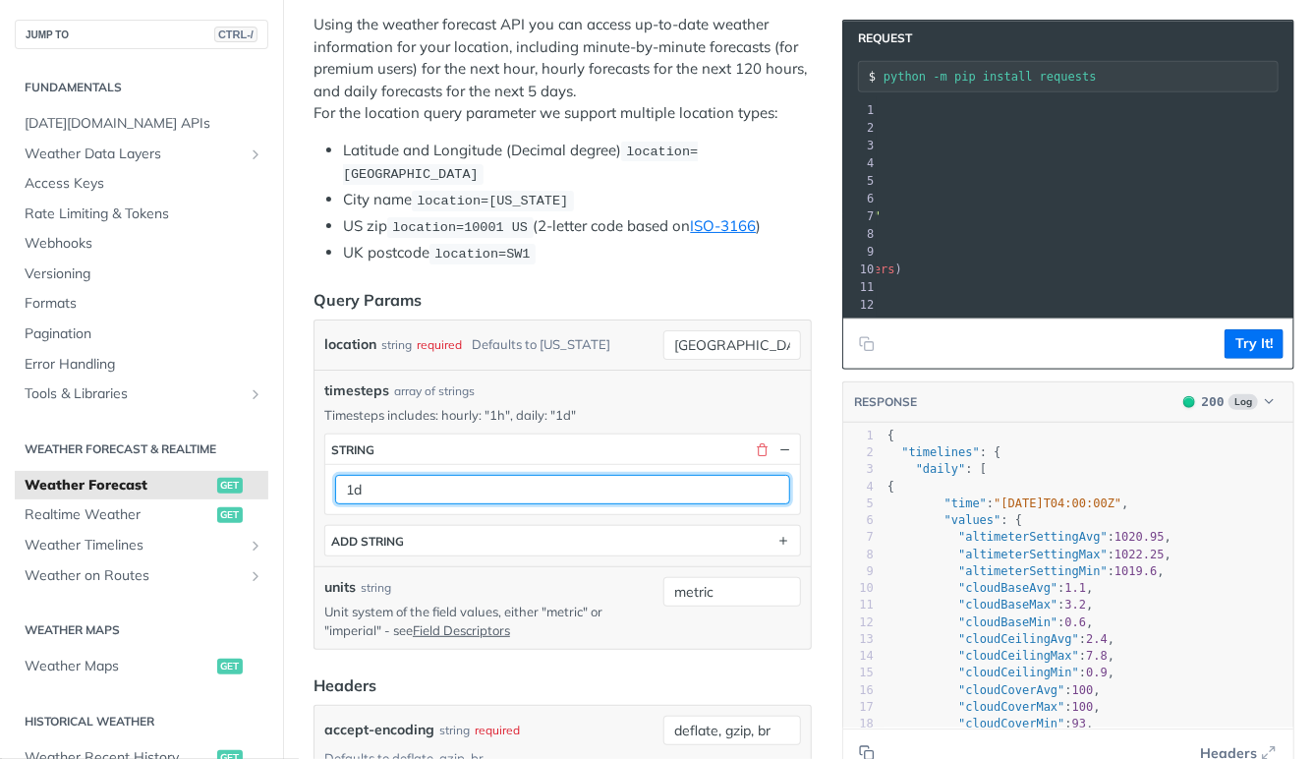
click at [544, 487] on input "1d" at bounding box center [562, 489] width 455 height 29
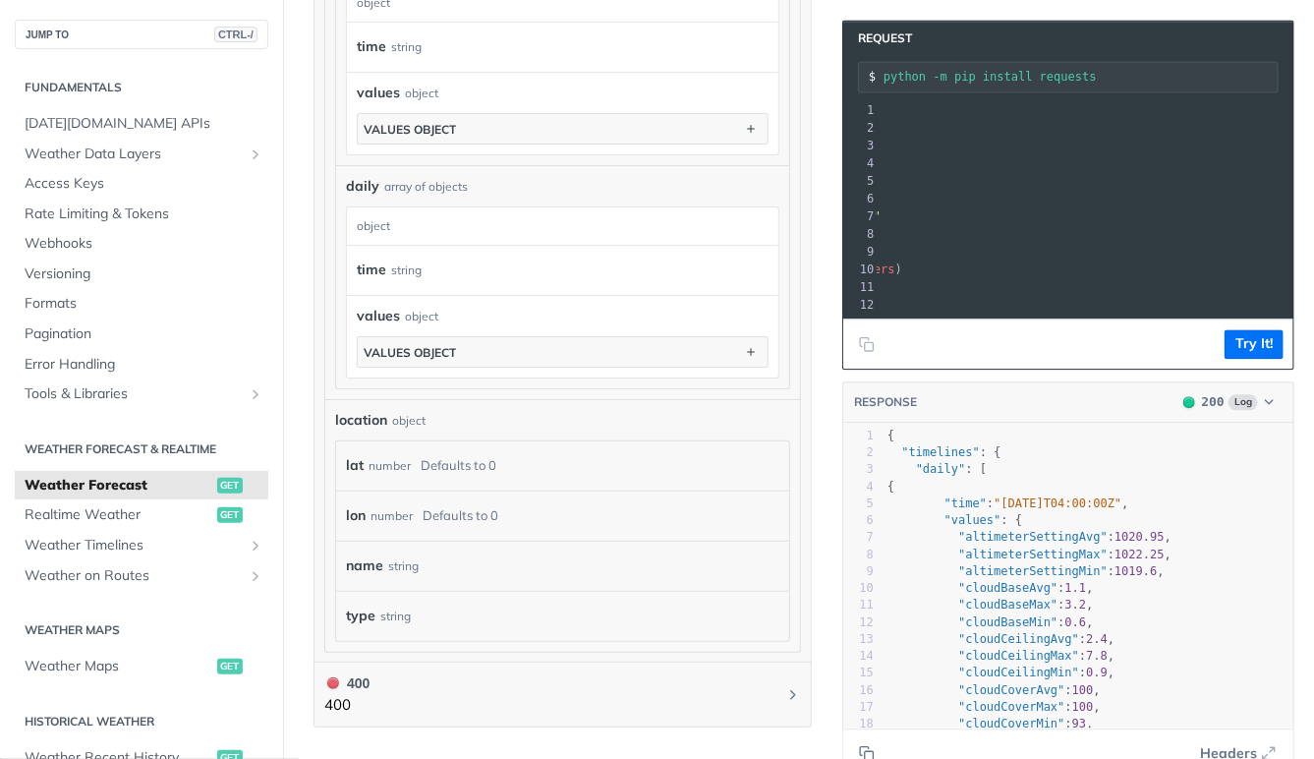
scroll to position [1747, 0]
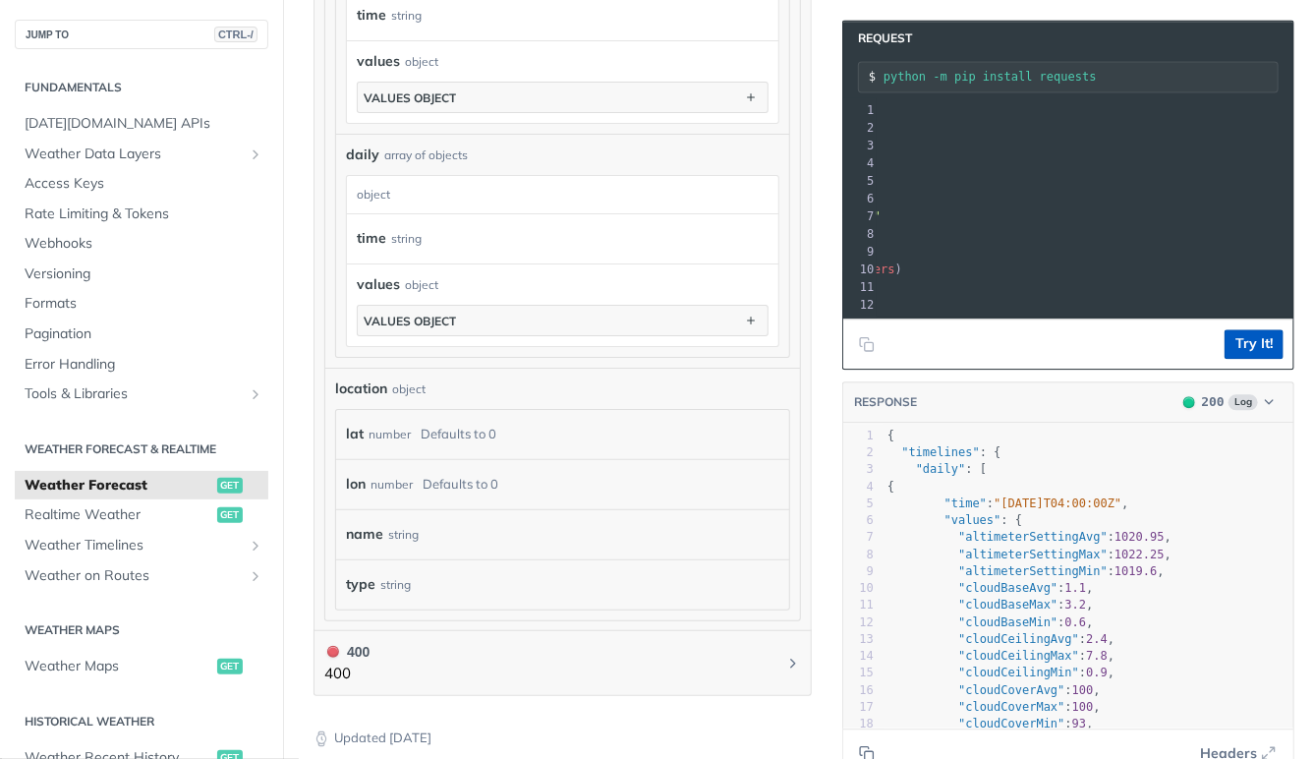
type input "1h"
click at [1248, 347] on button "Try It!" at bounding box center [1254, 343] width 59 height 29
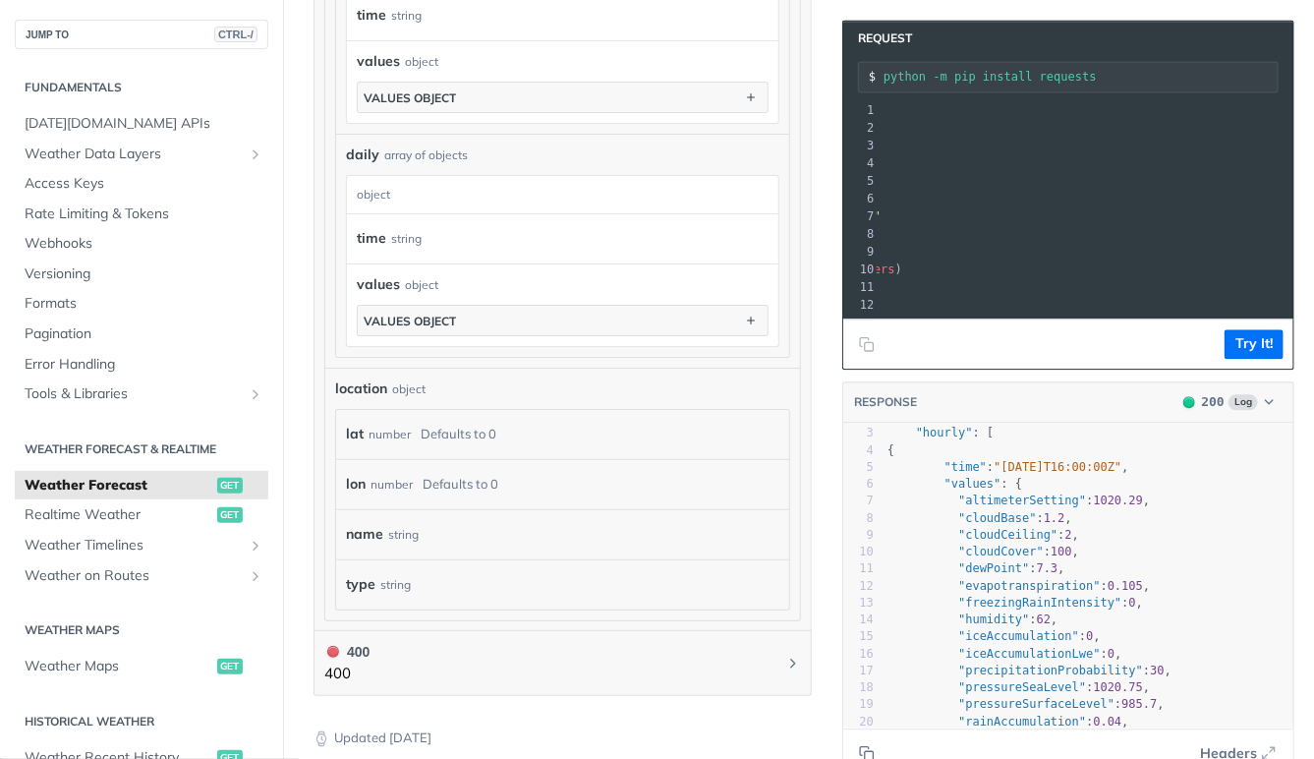
scroll to position [5, 0]
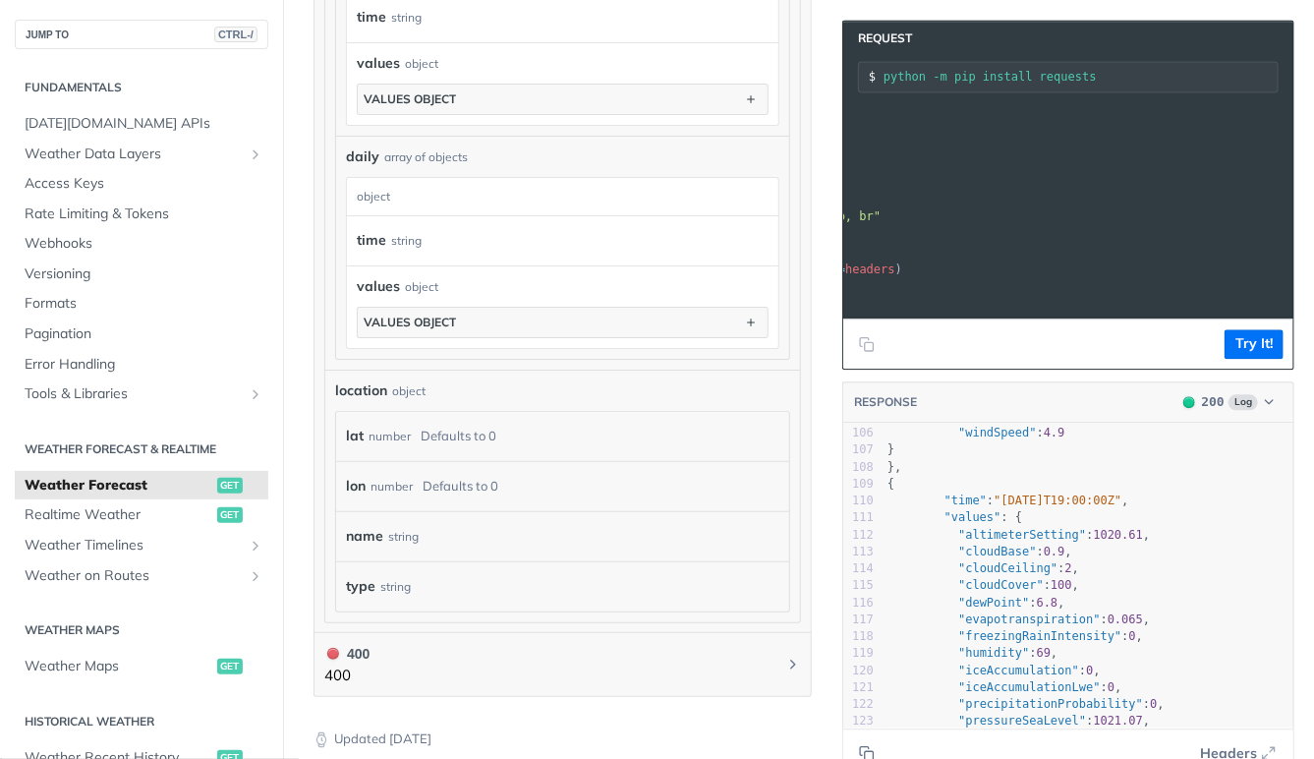
click at [1060, 225] on pre "}" at bounding box center [1061, 234] width 950 height 18
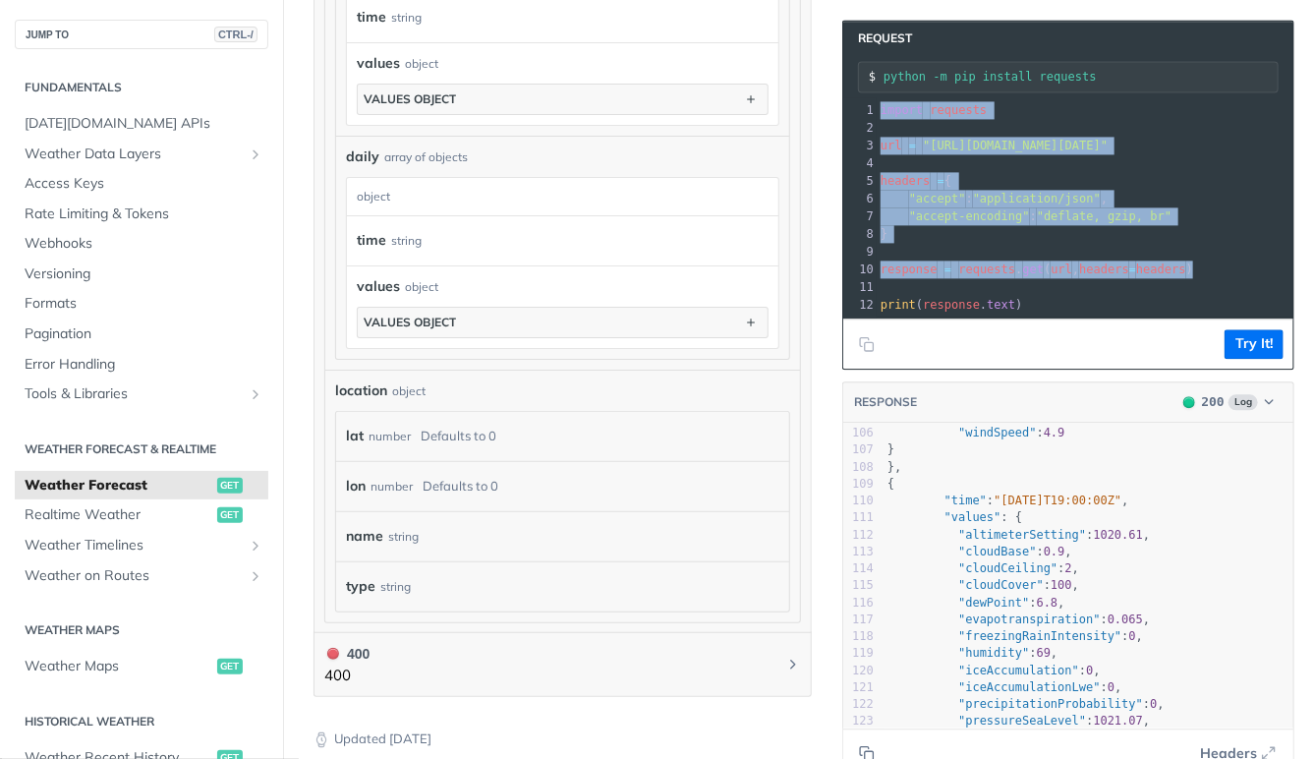
drag, startPoint x: 1204, startPoint y: 267, endPoint x: 828, endPoint y: 99, distance: 411.3
copy div "import requests 2 ​ 3 url = "https://api.tomorrow.io/v4/weather/forecast?locati…"
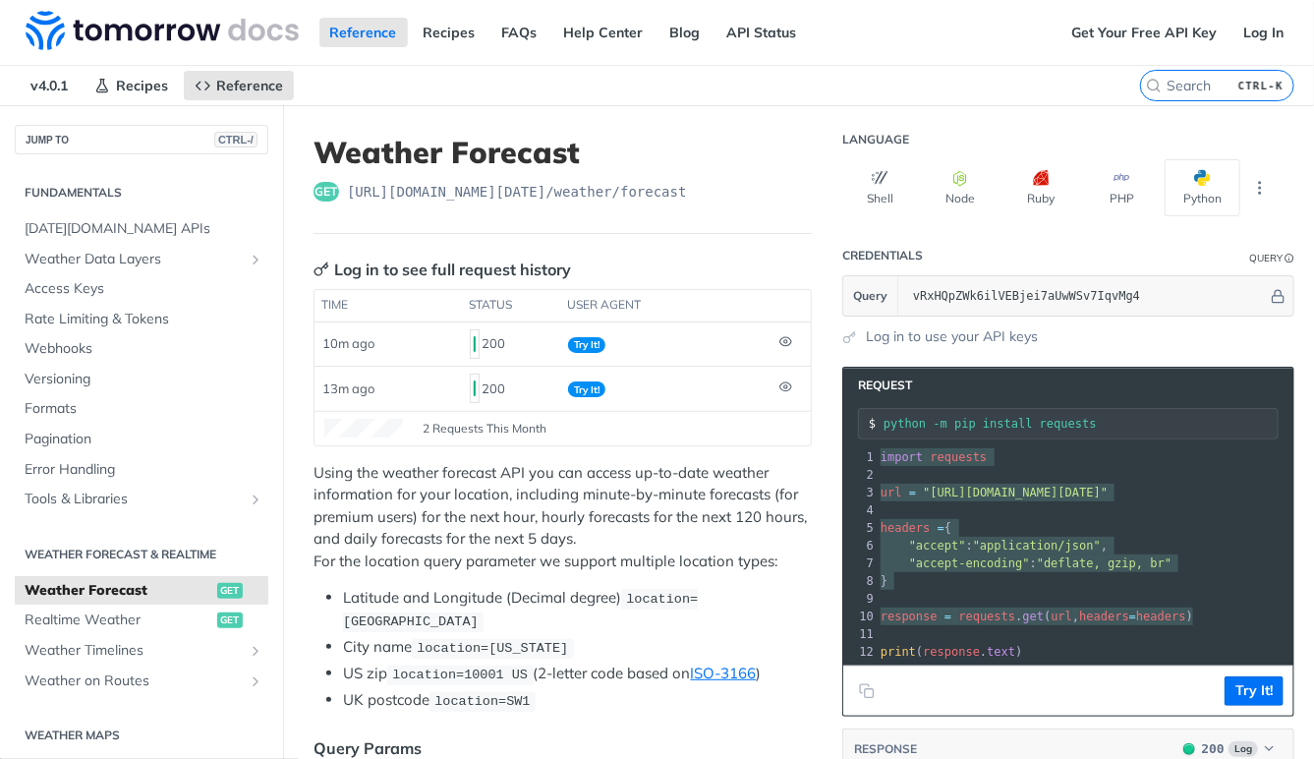
scroll to position [0, 0]
